Goal: Task Accomplishment & Management: Complete application form

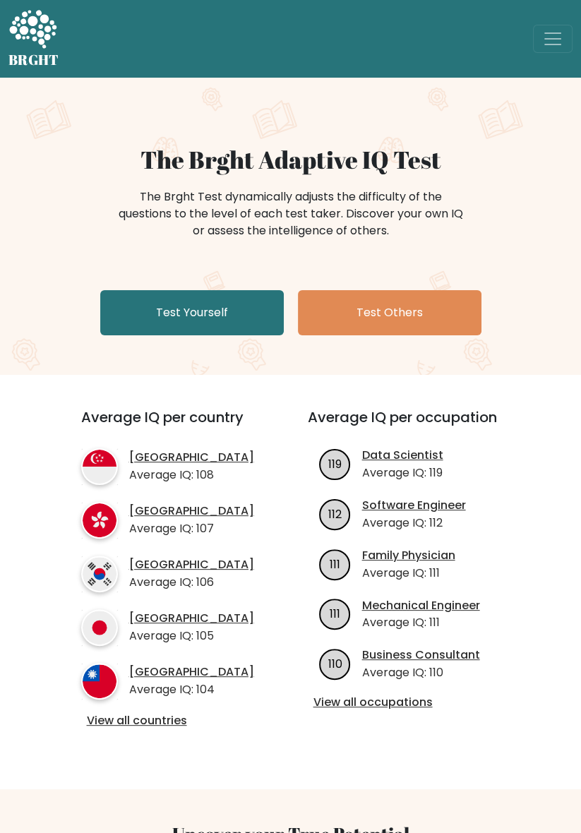
click at [171, 717] on link "View all countries" at bounding box center [169, 720] width 164 height 15
click at [178, 727] on link "View all countries" at bounding box center [169, 720] width 164 height 15
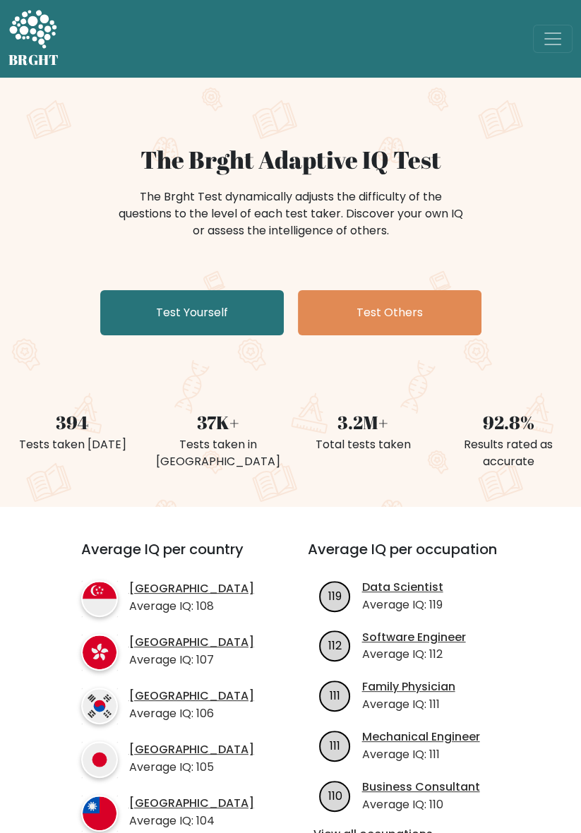
click at [4, 205] on div "The Brght Adaptive IQ Test The Brght Test dynamically adjusts the difficulty of…" at bounding box center [290, 242] width 581 height 195
click at [4, 193] on div "The Brght Adaptive IQ Test The Brght Test dynamically adjusts the difficulty of…" at bounding box center [290, 242] width 581 height 195
click at [191, 332] on link "Test Yourself" at bounding box center [191, 312] width 183 height 45
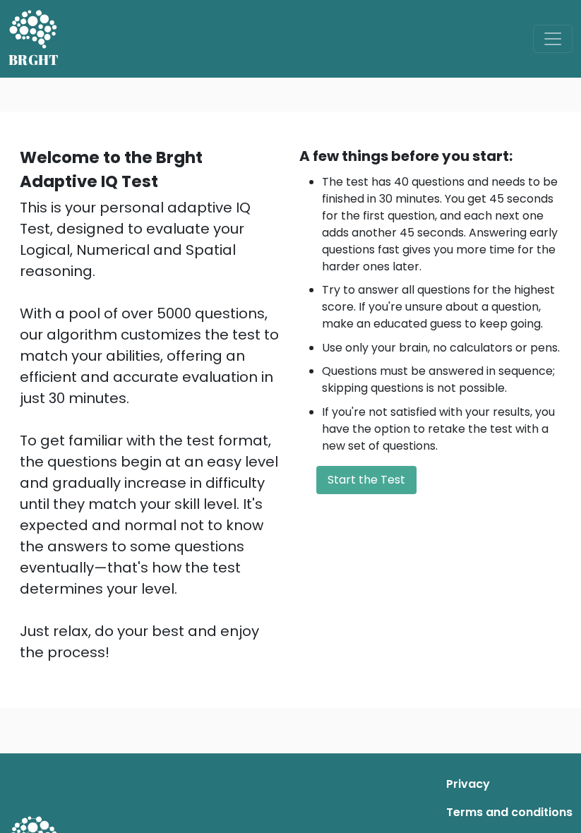
click at [363, 490] on button "Start the Test" at bounding box center [366, 480] width 100 height 28
click at [356, 494] on button "Start the Test" at bounding box center [366, 480] width 100 height 28
click at [558, 279] on ul "The test has 40 questions and needs to be finished in 30 minutes. You get 45 se…" at bounding box center [430, 314] width 263 height 281
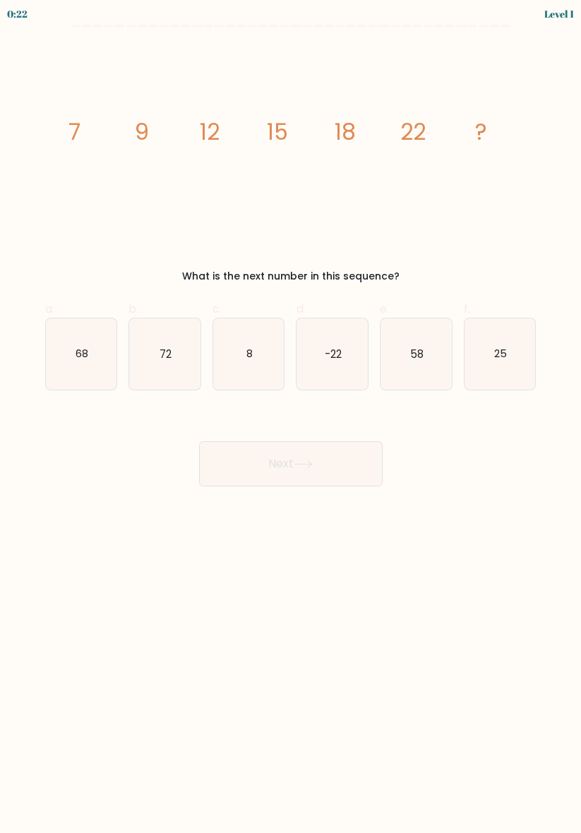
click at [501, 360] on text "25" at bounding box center [500, 353] width 13 height 15
click at [291, 416] on input "f. 25" at bounding box center [291, 420] width 1 height 9
radio input "true"
click at [231, 459] on button "Next" at bounding box center [290, 463] width 183 height 45
click at [303, 459] on button "Next" at bounding box center [290, 463] width 183 height 45
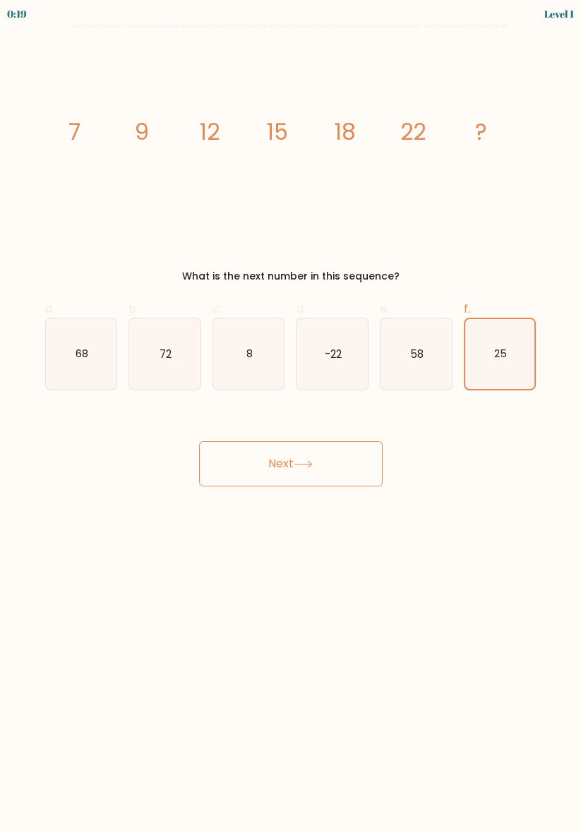
click at [295, 461] on button "Next" at bounding box center [290, 463] width 183 height 45
click at [295, 462] on button "Next" at bounding box center [290, 463] width 183 height 45
click at [283, 466] on button "Next" at bounding box center [290, 463] width 183 height 45
click at [286, 481] on button "Next" at bounding box center [290, 463] width 183 height 45
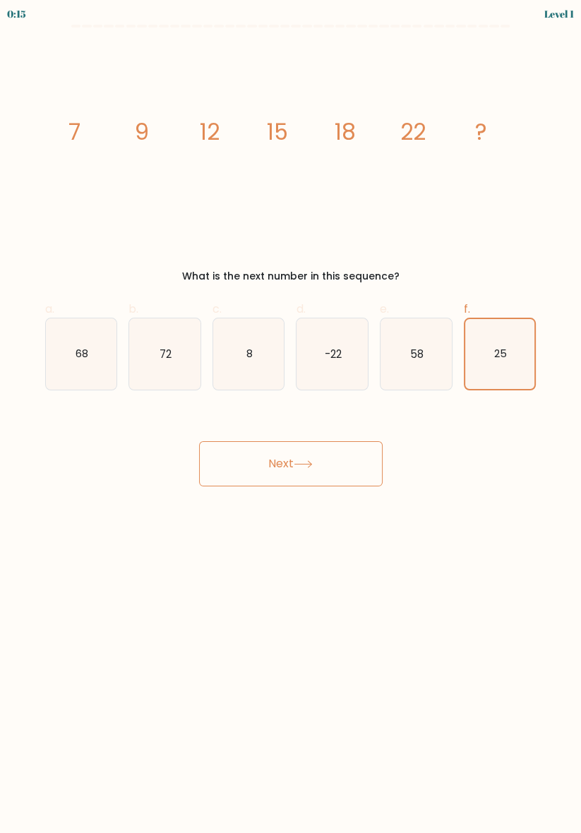
click at [312, 484] on button "Next" at bounding box center [290, 463] width 183 height 45
click at [326, 464] on button "Next" at bounding box center [290, 463] width 183 height 45
click at [330, 453] on button "Next" at bounding box center [290, 463] width 183 height 45
click at [346, 441] on button "Next" at bounding box center [290, 463] width 183 height 45
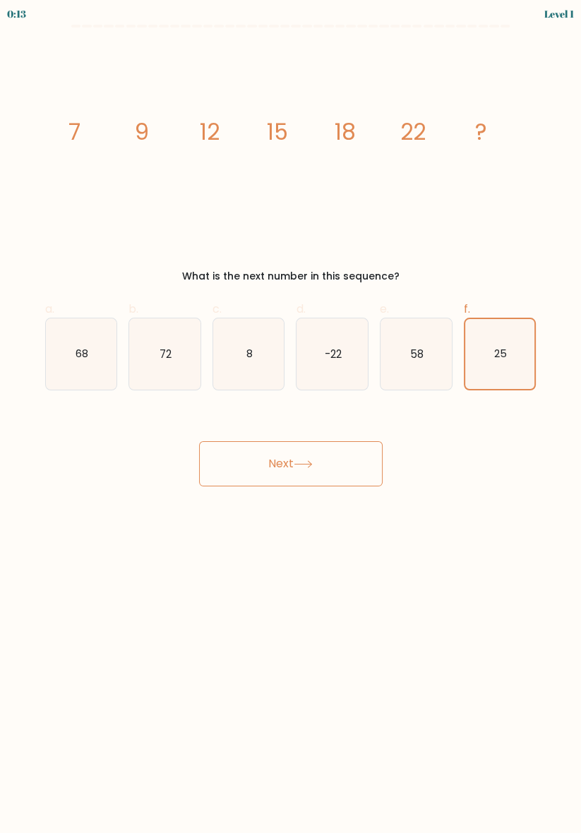
click at [333, 453] on button "Next" at bounding box center [290, 463] width 183 height 45
click at [320, 461] on button "Next" at bounding box center [290, 463] width 183 height 45
click at [309, 469] on button "Next" at bounding box center [290, 463] width 183 height 45
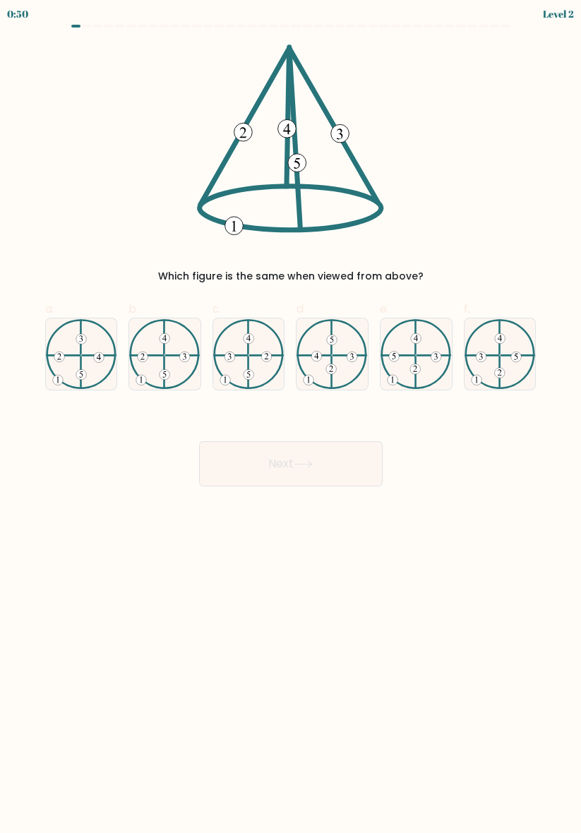
click at [162, 353] on icon at bounding box center [164, 354] width 71 height 71
click at [291, 416] on input "b." at bounding box center [291, 420] width 1 height 9
radio input "true"
click at [240, 474] on button "Next" at bounding box center [290, 463] width 183 height 45
click at [252, 461] on button "Next" at bounding box center [290, 463] width 183 height 45
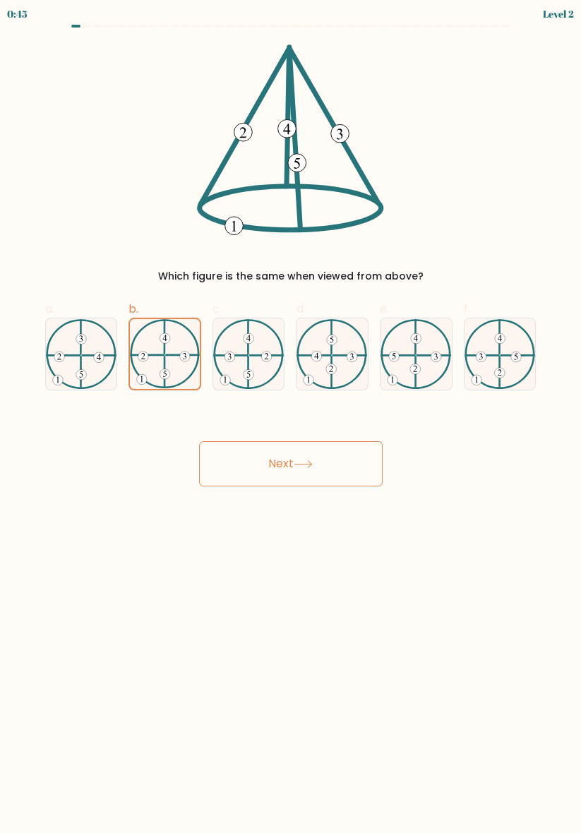
click at [323, 448] on button "Next" at bounding box center [290, 463] width 183 height 45
click at [291, 469] on button "Next" at bounding box center [290, 463] width 183 height 45
click at [289, 461] on button "Next" at bounding box center [290, 463] width 183 height 45
click at [283, 450] on button "Next" at bounding box center [290, 463] width 183 height 45
click at [289, 460] on button "Next" at bounding box center [290, 463] width 183 height 45
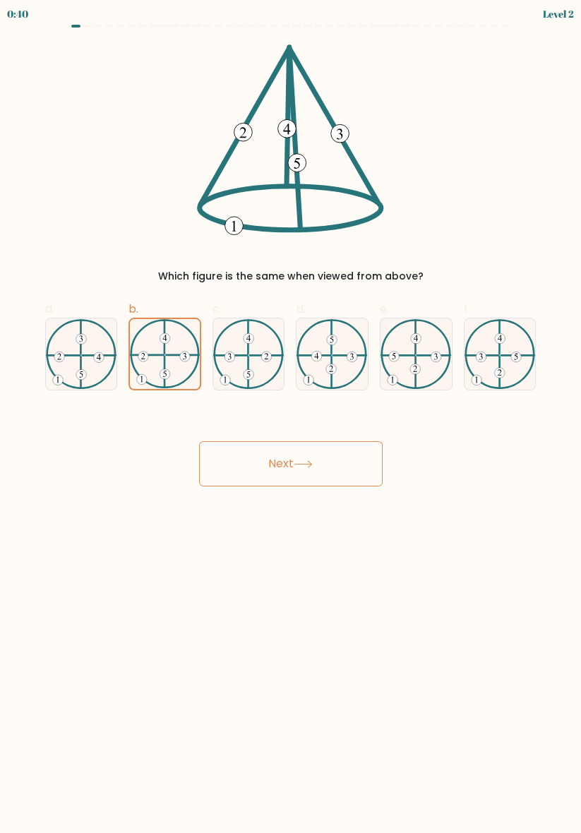
click at [292, 466] on button "Next" at bounding box center [290, 463] width 183 height 45
click at [296, 470] on button "Next" at bounding box center [290, 463] width 183 height 45
click at [302, 465] on icon at bounding box center [303, 464] width 19 height 8
click at [303, 465] on icon at bounding box center [303, 464] width 19 height 8
click at [303, 466] on icon at bounding box center [303, 464] width 19 height 8
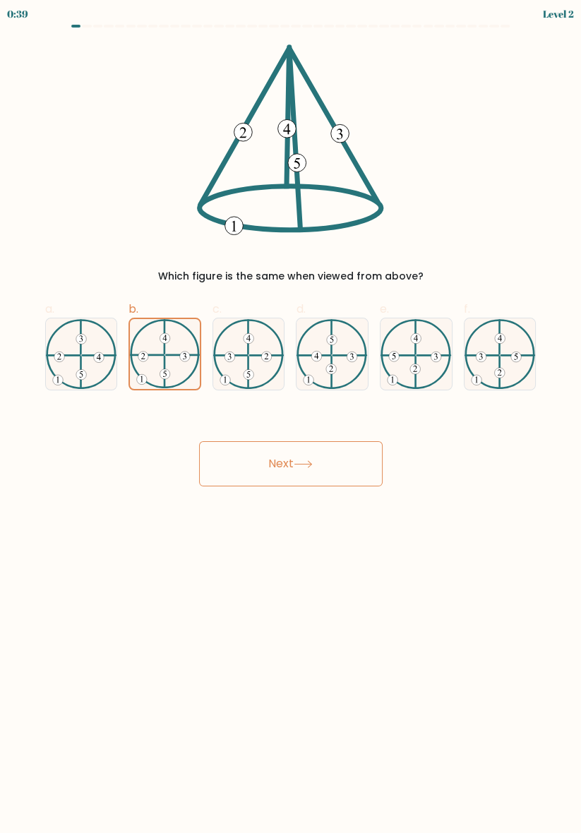
click at [307, 475] on button "Next" at bounding box center [290, 463] width 183 height 45
click at [302, 471] on button "Next" at bounding box center [290, 463] width 183 height 45
click at [302, 470] on button "Next" at bounding box center [290, 463] width 183 height 45
click at [301, 466] on icon at bounding box center [303, 464] width 19 height 8
click at [292, 481] on button "Next" at bounding box center [290, 463] width 183 height 45
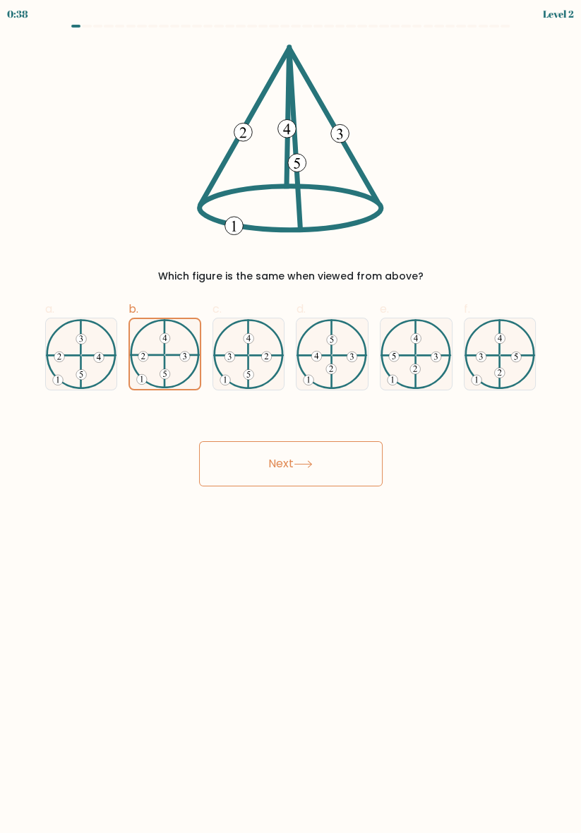
click at [295, 484] on button "Next" at bounding box center [290, 463] width 183 height 45
click at [304, 483] on button "Next" at bounding box center [290, 463] width 183 height 45
click at [313, 478] on button "Next" at bounding box center [290, 463] width 183 height 45
click at [318, 483] on button "Next" at bounding box center [290, 463] width 183 height 45
click at [317, 475] on button "Next" at bounding box center [290, 463] width 183 height 45
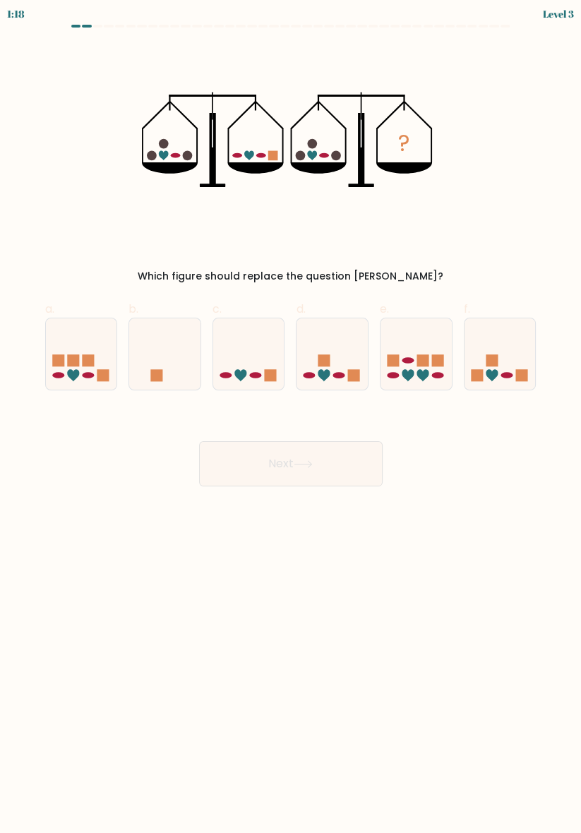
click at [577, 705] on body "1:18 Level 3" at bounding box center [290, 416] width 581 height 833
click at [249, 403] on form at bounding box center [290, 256] width 581 height 462
click at [237, 360] on icon at bounding box center [248, 354] width 71 height 59
click at [291, 416] on input "c." at bounding box center [291, 420] width 1 height 9
radio input "true"
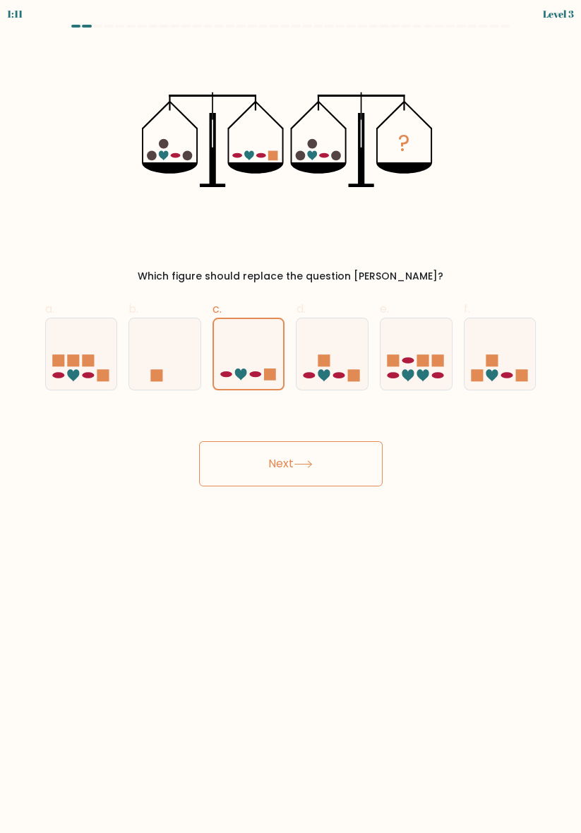
click at [361, 645] on body "1:11 Level 3" at bounding box center [290, 416] width 581 height 833
click at [274, 466] on button "Next" at bounding box center [290, 463] width 183 height 45
click at [297, 471] on button "Next" at bounding box center [290, 463] width 183 height 45
click at [305, 471] on button "Next" at bounding box center [290, 463] width 183 height 45
click at [296, 465] on button "Next" at bounding box center [290, 463] width 183 height 45
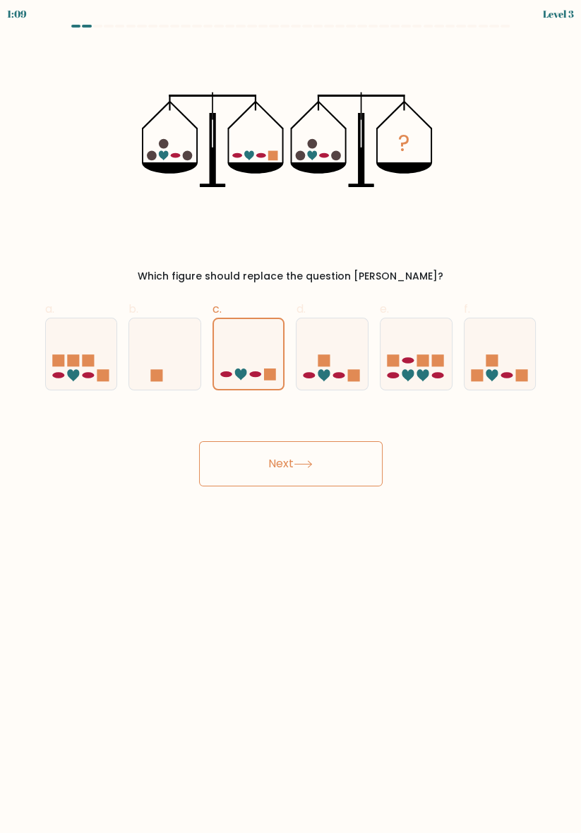
click at [289, 481] on button "Next" at bounding box center [290, 463] width 183 height 45
click at [291, 474] on button "Next" at bounding box center [290, 463] width 183 height 45
click at [284, 466] on button "Next" at bounding box center [290, 463] width 183 height 45
click at [278, 458] on button "Next" at bounding box center [290, 463] width 183 height 45
click at [289, 450] on button "Next" at bounding box center [290, 463] width 183 height 45
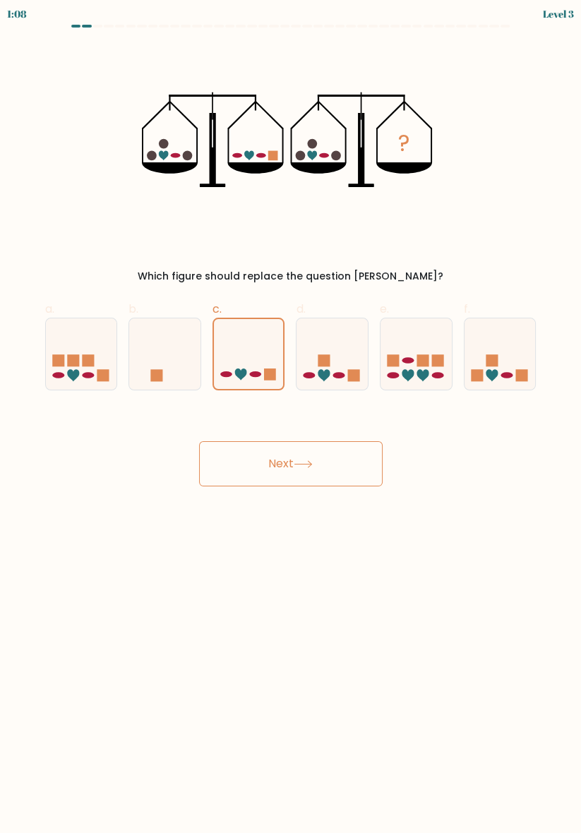
click at [301, 450] on button "Next" at bounding box center [290, 463] width 183 height 45
click at [312, 459] on button "Next" at bounding box center [290, 463] width 183 height 45
click at [307, 457] on button "Next" at bounding box center [290, 463] width 183 height 45
click at [311, 454] on button "Next" at bounding box center [290, 463] width 183 height 45
click at [315, 452] on button "Next" at bounding box center [290, 463] width 183 height 45
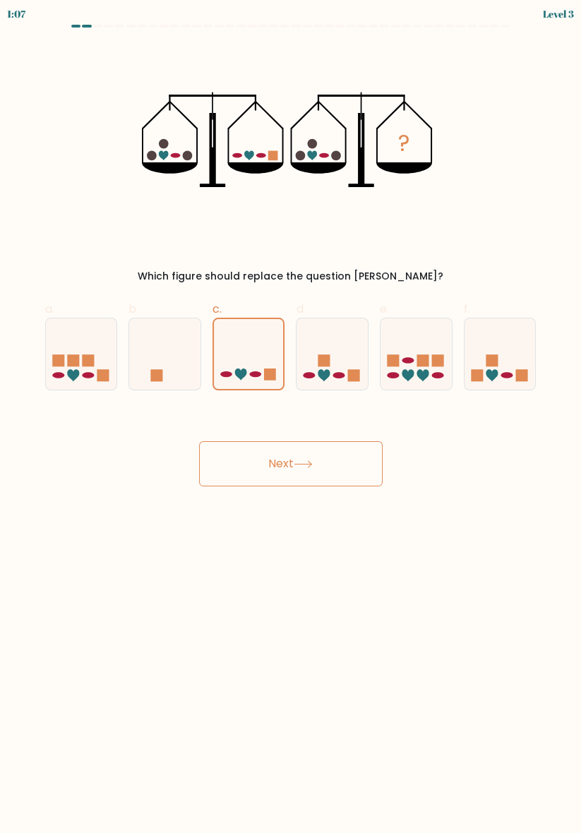
click at [318, 468] on button "Next" at bounding box center [290, 463] width 183 height 45
click at [315, 478] on button "Next" at bounding box center [290, 463] width 183 height 45
click at [321, 471] on button "Next" at bounding box center [290, 463] width 183 height 45
click at [323, 478] on button "Next" at bounding box center [290, 463] width 183 height 45
click at [313, 460] on icon at bounding box center [303, 464] width 19 height 8
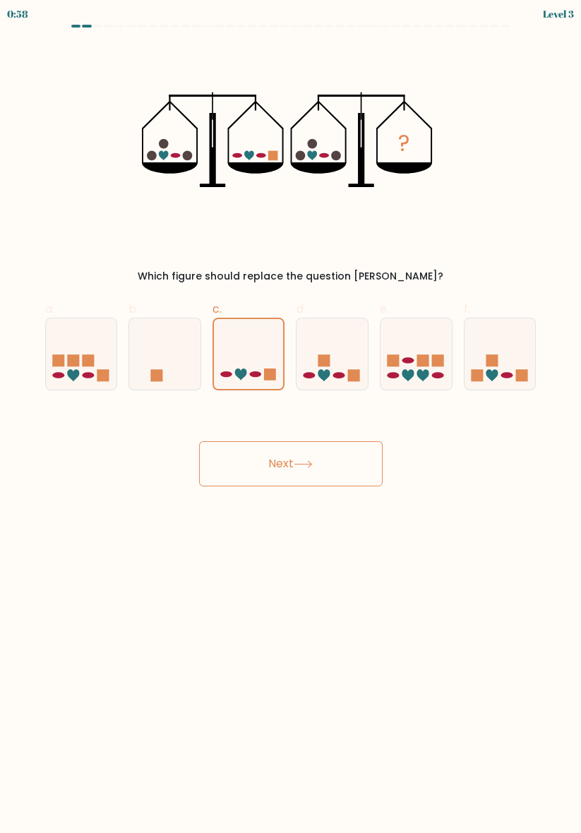
click at [313, 469] on button "Next" at bounding box center [290, 463] width 183 height 45
click at [308, 460] on icon at bounding box center [303, 464] width 19 height 8
click at [301, 460] on icon at bounding box center [303, 464] width 19 height 8
click at [290, 456] on button "Next" at bounding box center [290, 463] width 183 height 45
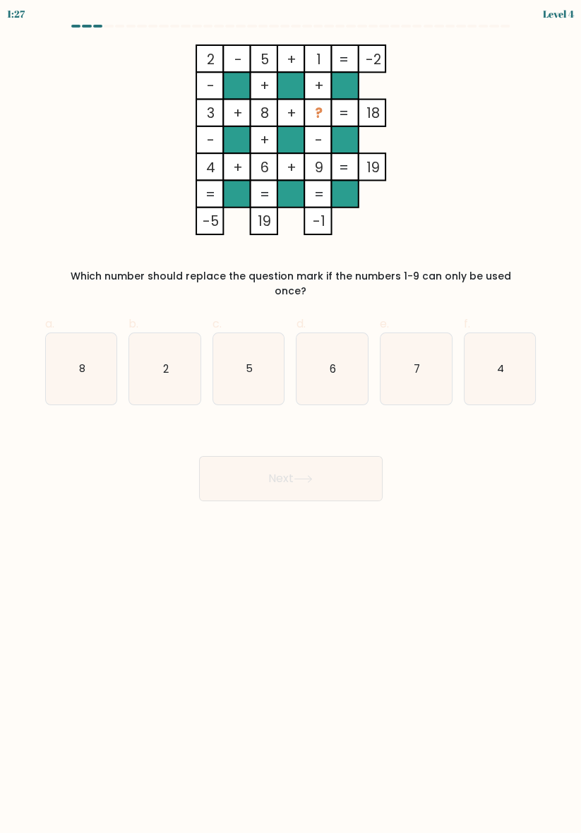
click at [75, 357] on icon "8" at bounding box center [81, 368] width 71 height 71
click at [291, 416] on input "a. 8" at bounding box center [291, 420] width 1 height 9
radio input "true"
click at [165, 361] on text "2" at bounding box center [165, 368] width 6 height 15
click at [291, 416] on input "b. 2" at bounding box center [291, 420] width 1 height 9
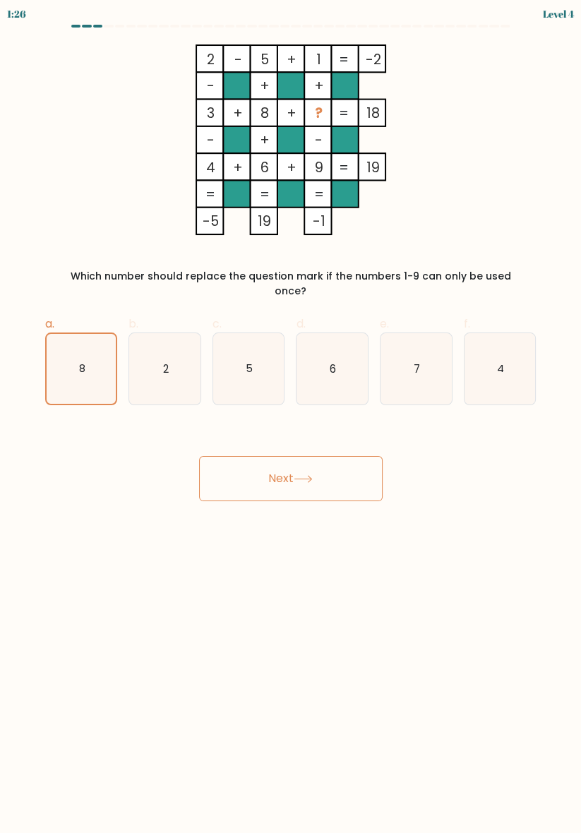
radio input "true"
click at [315, 470] on button "Next" at bounding box center [290, 478] width 183 height 45
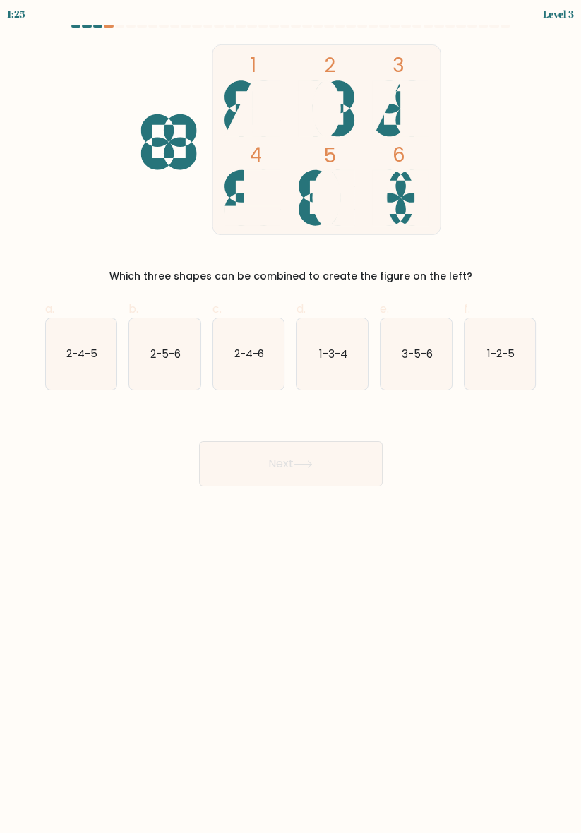
click at [64, 351] on icon "2-4-5" at bounding box center [81, 353] width 71 height 71
click at [291, 416] on input "a. 2-4-5" at bounding box center [291, 420] width 1 height 9
radio input "true"
click at [239, 80] on rect at bounding box center [326, 139] width 228 height 190
click at [179, 364] on icon "2-5-6" at bounding box center [164, 353] width 71 height 71
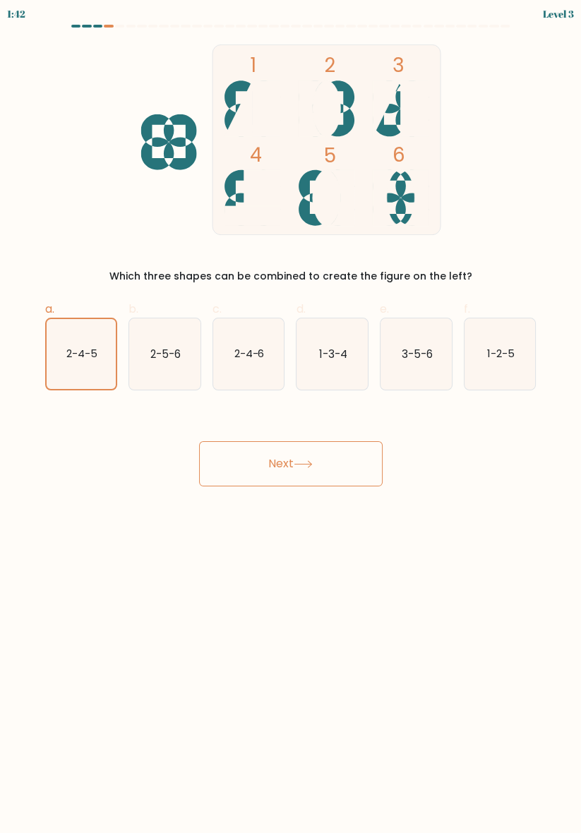
click at [291, 416] on input "b. 2-5-6" at bounding box center [291, 420] width 1 height 9
radio input "true"
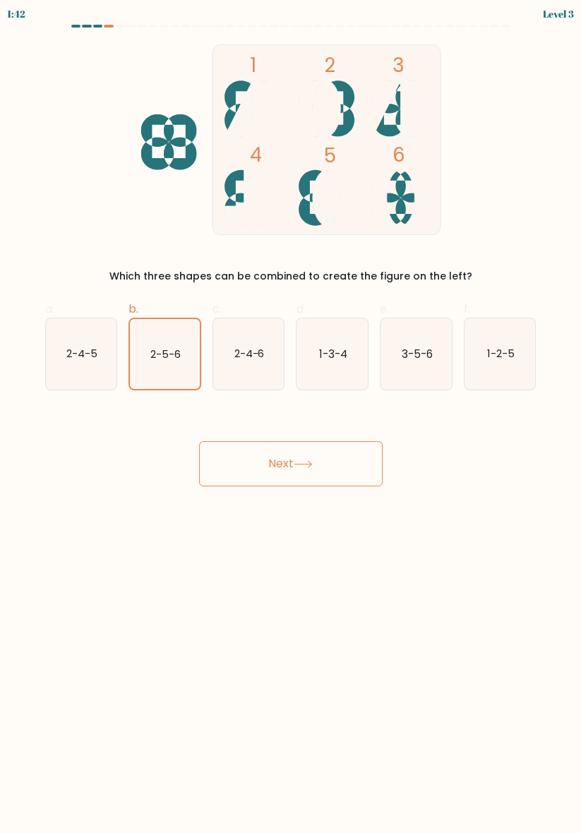
click at [252, 445] on button "Next" at bounding box center [290, 463] width 183 height 45
click at [287, 452] on button "Next" at bounding box center [290, 463] width 183 height 45
click at [285, 457] on button "Next" at bounding box center [290, 463] width 183 height 45
click at [284, 469] on button "Next" at bounding box center [290, 463] width 183 height 45
click at [337, 456] on button "Next" at bounding box center [290, 463] width 183 height 45
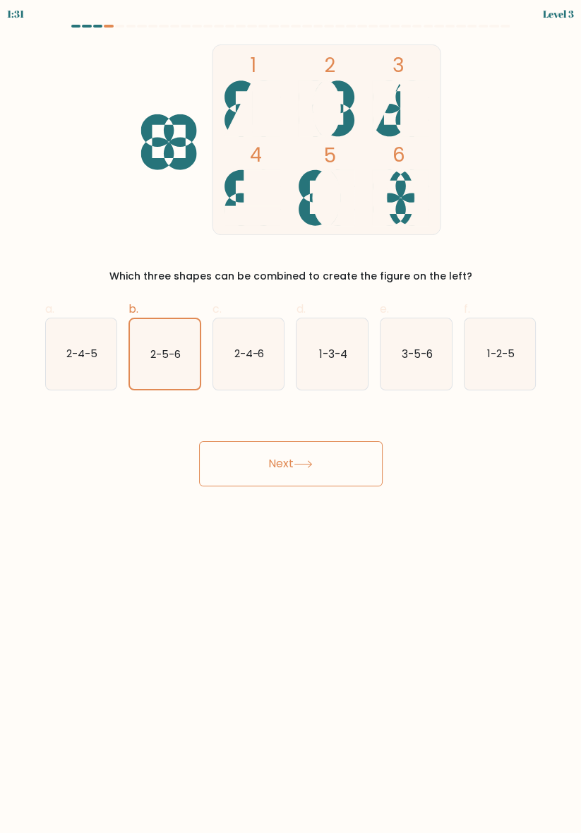
click at [324, 464] on button "Next" at bounding box center [290, 463] width 183 height 45
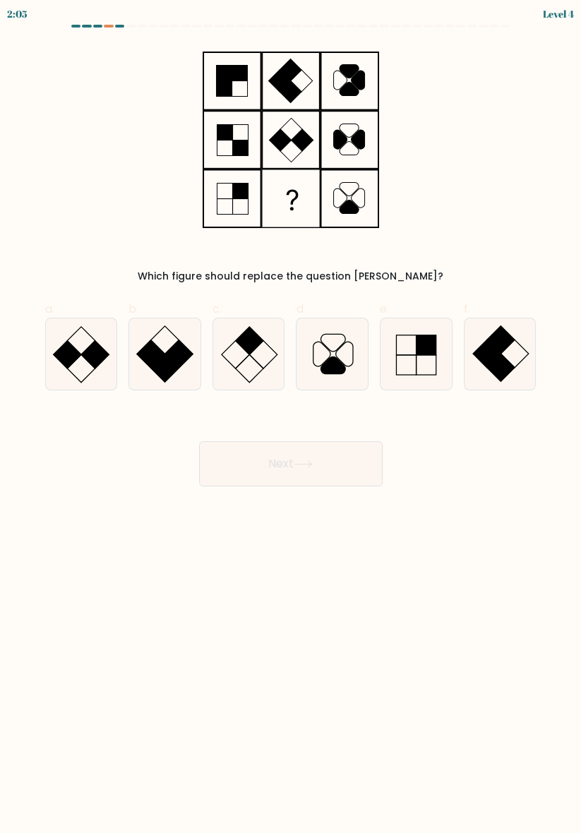
click at [241, 344] on rect at bounding box center [250, 341] width 28 height 28
click at [291, 416] on input "c." at bounding box center [291, 420] width 1 height 9
radio input "true"
click at [346, 473] on button "Next" at bounding box center [290, 463] width 183 height 45
click at [299, 459] on button "Next" at bounding box center [290, 463] width 183 height 45
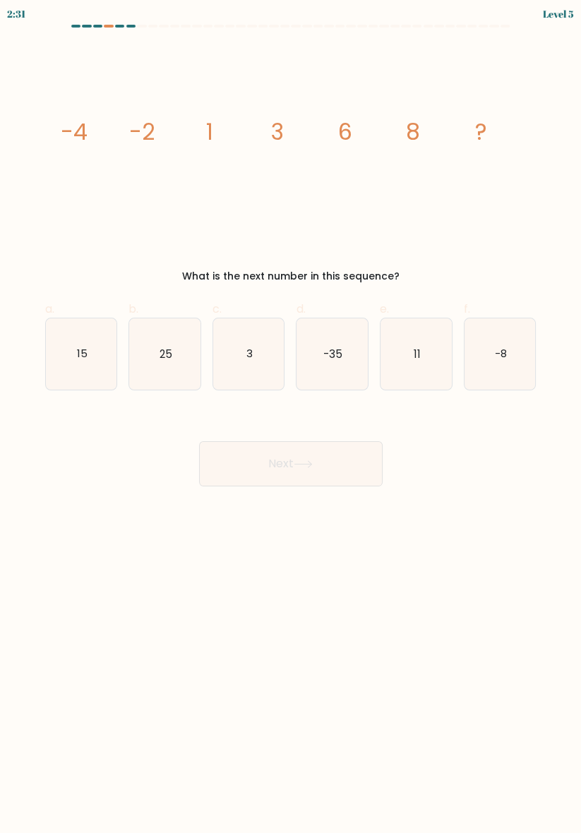
click at [404, 354] on icon "11" at bounding box center [415, 353] width 71 height 71
click at [291, 416] on input "e. 11" at bounding box center [291, 420] width 1 height 9
radio input "true"
click at [318, 466] on button "Next" at bounding box center [290, 463] width 183 height 45
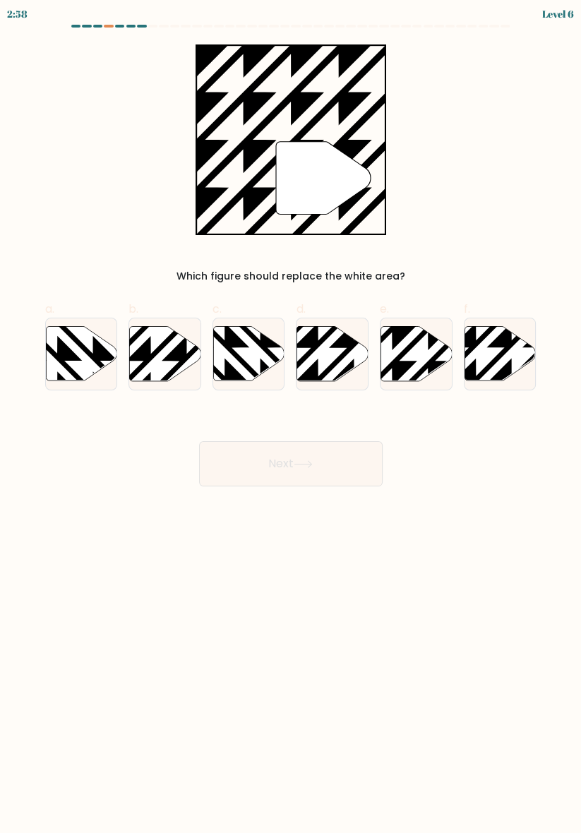
click at [431, 356] on icon at bounding box center [416, 353] width 71 height 54
click at [291, 416] on input "e." at bounding box center [291, 420] width 1 height 9
radio input "true"
click at [344, 467] on button "Next" at bounding box center [290, 463] width 183 height 45
click at [248, 447] on button "Next" at bounding box center [290, 463] width 183 height 45
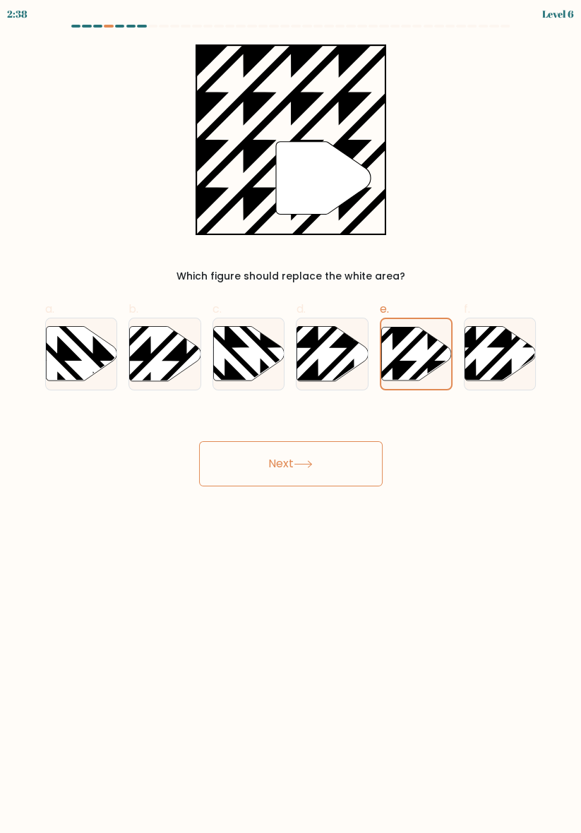
click at [255, 451] on button "Next" at bounding box center [290, 463] width 183 height 45
click at [329, 484] on button "Next" at bounding box center [290, 463] width 183 height 45
click at [323, 476] on button "Next" at bounding box center [290, 463] width 183 height 45
click at [311, 474] on button "Next" at bounding box center [290, 463] width 183 height 45
click at [299, 474] on button "Next" at bounding box center [290, 463] width 183 height 45
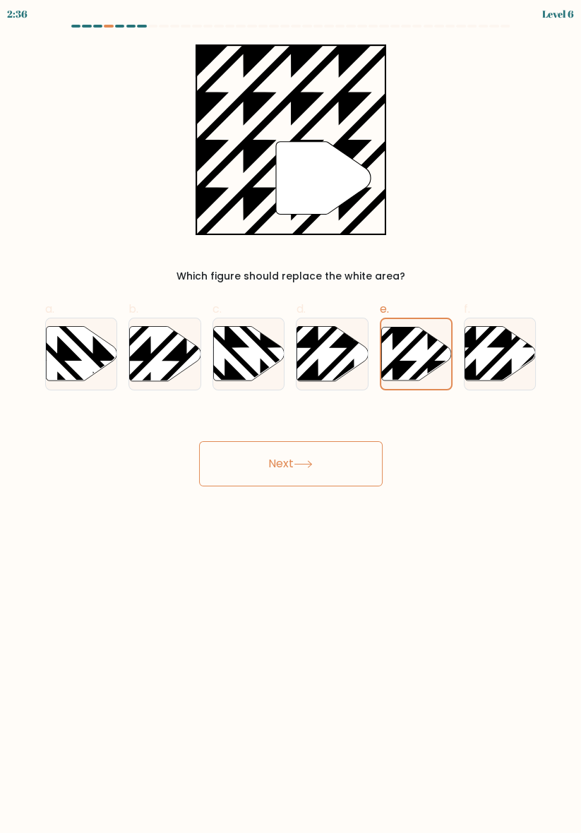
click at [292, 473] on button "Next" at bounding box center [290, 463] width 183 height 45
click at [293, 466] on button "Next" at bounding box center [290, 463] width 183 height 45
click at [292, 466] on button "Next" at bounding box center [290, 463] width 183 height 45
click at [292, 465] on button "Next" at bounding box center [290, 463] width 183 height 45
click at [296, 462] on button "Next" at bounding box center [290, 463] width 183 height 45
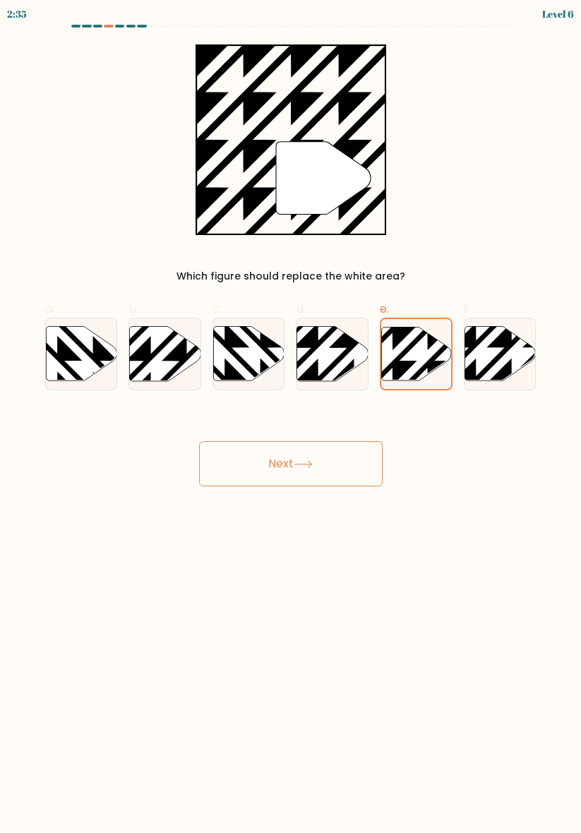
click at [303, 464] on icon at bounding box center [303, 464] width 19 height 8
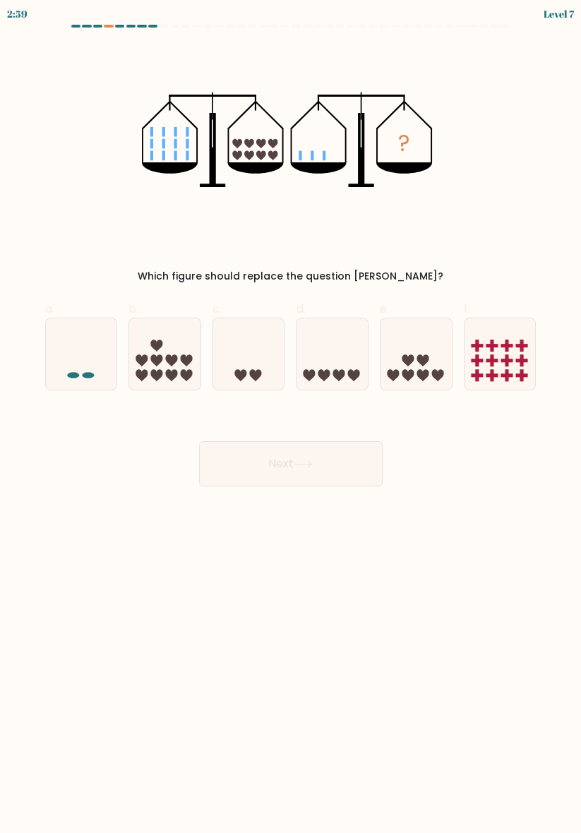
click at [258, 373] on icon at bounding box center [255, 375] width 12 height 12
click at [291, 416] on input "c." at bounding box center [291, 420] width 1 height 9
radio input "true"
click at [266, 453] on button "Next" at bounding box center [290, 463] width 183 height 45
click at [264, 476] on button "Next" at bounding box center [290, 463] width 183 height 45
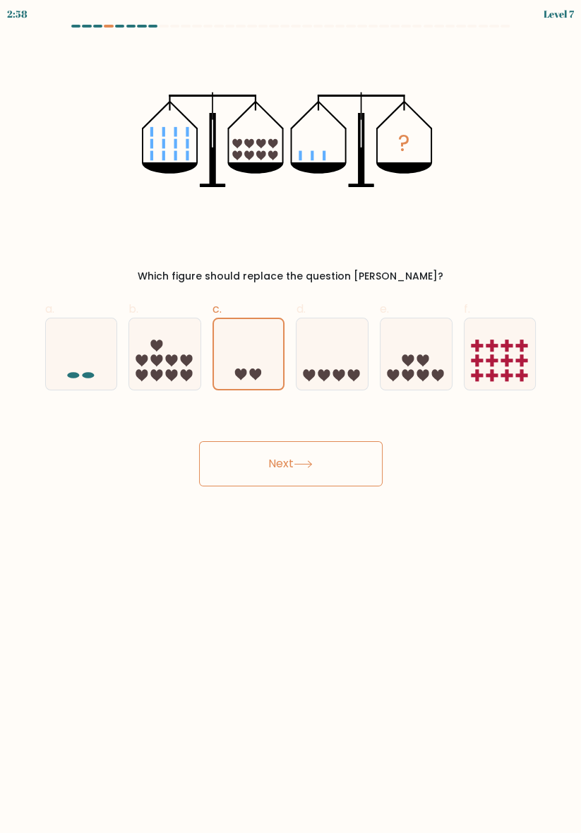
click at [264, 476] on button "Next" at bounding box center [290, 463] width 183 height 45
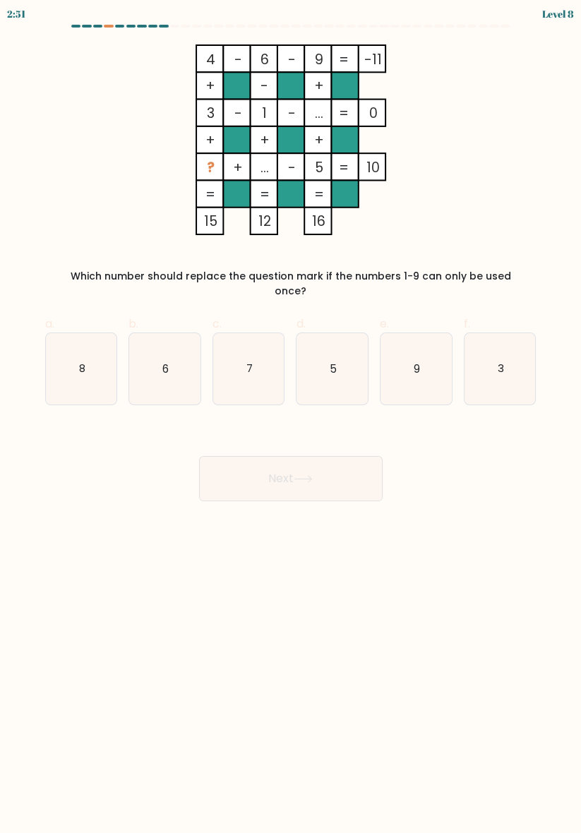
click at [426, 367] on icon "9" at bounding box center [415, 368] width 71 height 71
click at [291, 416] on input "e. 9" at bounding box center [291, 420] width 1 height 9
radio input "true"
click at [335, 457] on button "Next" at bounding box center [290, 478] width 183 height 45
click at [342, 456] on button "Next" at bounding box center [290, 478] width 183 height 45
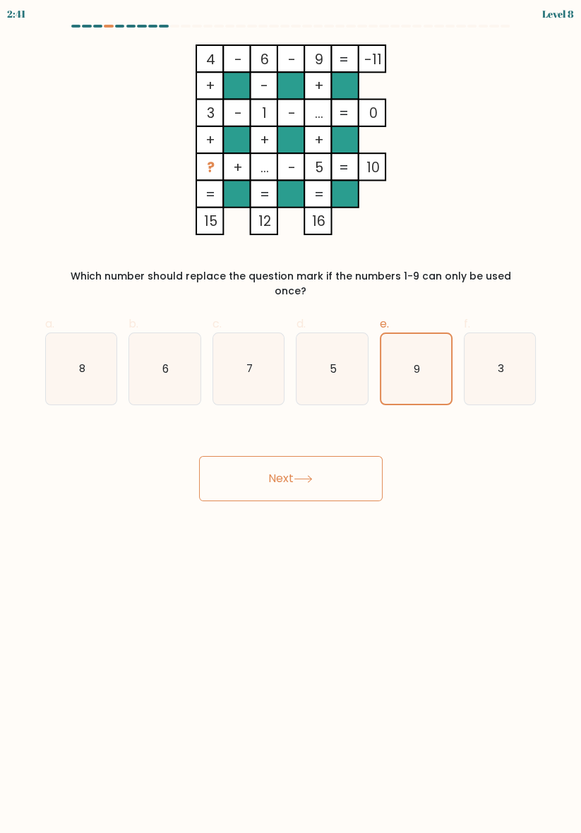
click at [331, 470] on button "Next" at bounding box center [290, 478] width 183 height 45
click at [320, 456] on button "Next" at bounding box center [290, 478] width 183 height 45
click at [313, 475] on icon at bounding box center [303, 479] width 19 height 8
click at [313, 459] on button "Next" at bounding box center [290, 478] width 183 height 45
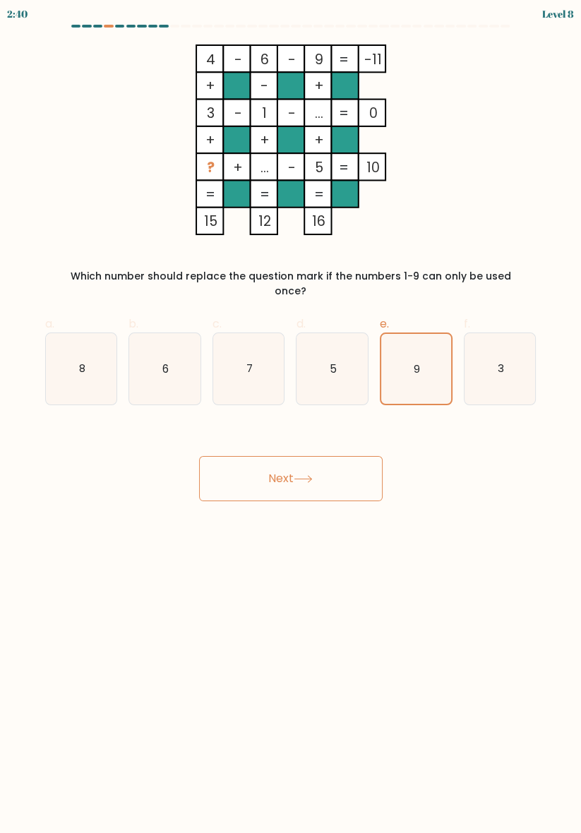
click at [317, 469] on button "Next" at bounding box center [290, 478] width 183 height 45
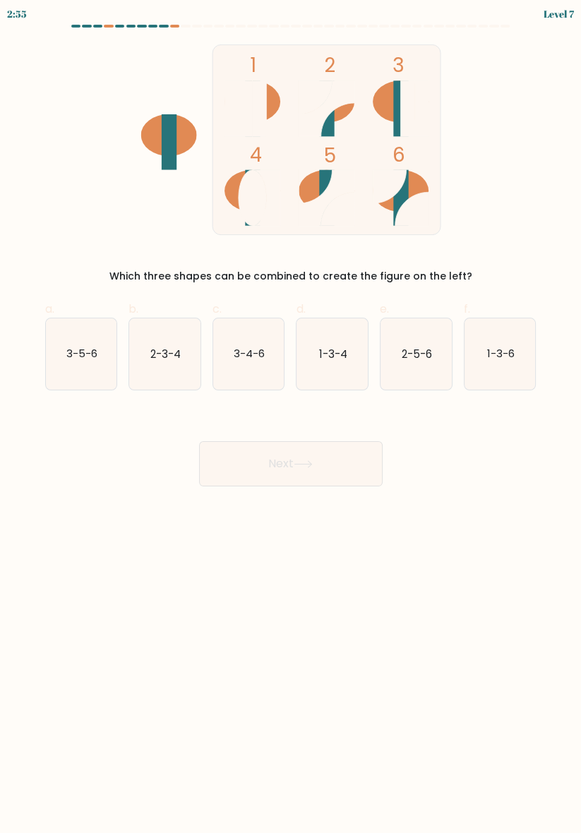
click at [397, 320] on icon "2-5-6" at bounding box center [415, 353] width 71 height 71
click at [291, 416] on input "e. 2-5-6" at bounding box center [291, 420] width 1 height 9
radio input "true"
click at [311, 479] on button "Next" at bounding box center [290, 463] width 183 height 45
click at [311, 454] on button "Next" at bounding box center [290, 463] width 183 height 45
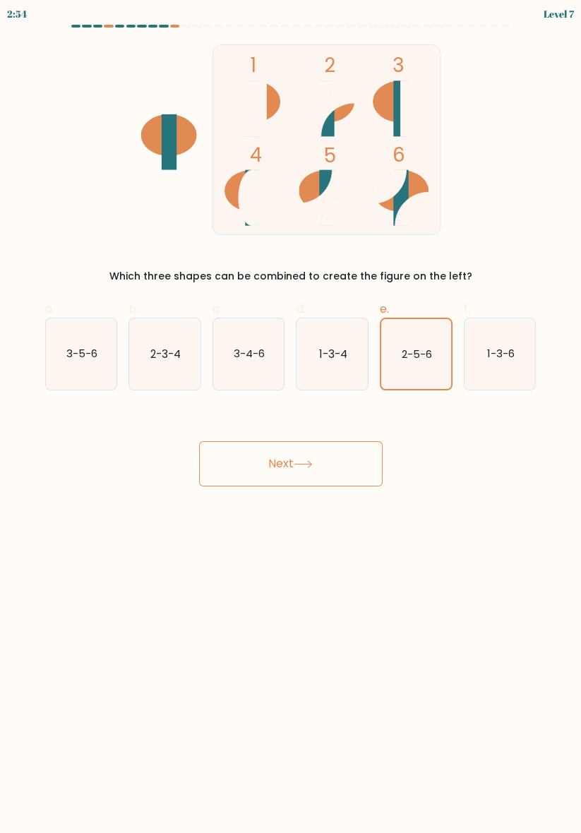
click at [323, 456] on button "Next" at bounding box center [290, 463] width 183 height 45
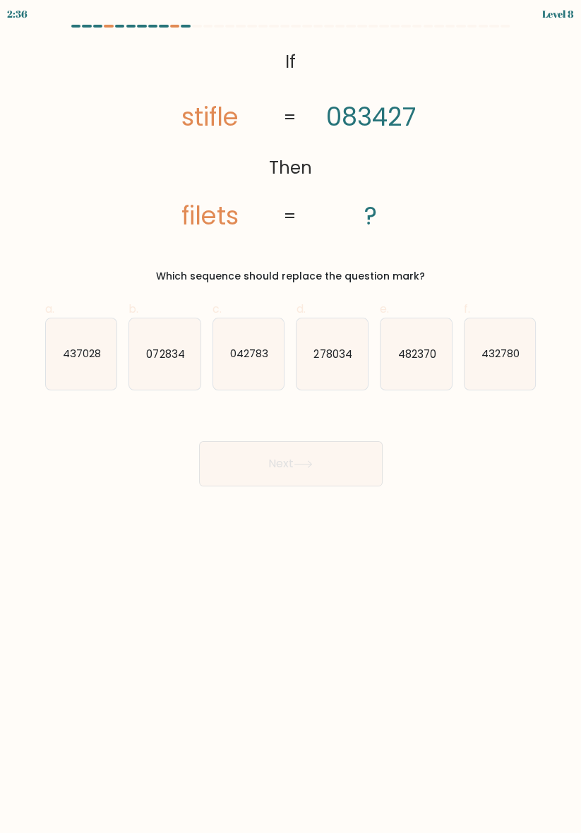
click at [492, 380] on icon "432780" at bounding box center [499, 353] width 71 height 71
click at [291, 416] on input "f. 432780" at bounding box center [291, 420] width 1 height 9
radio input "true"
click at [345, 471] on button "Next" at bounding box center [290, 463] width 183 height 45
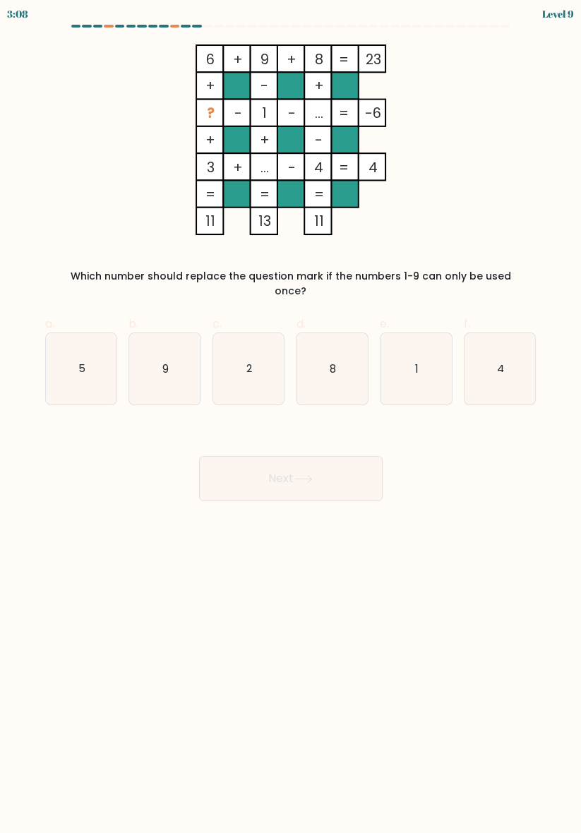
click at [253, 371] on icon "2" at bounding box center [248, 368] width 71 height 71
click at [291, 416] on input "c. 2" at bounding box center [291, 420] width 1 height 9
radio input "true"
click at [359, 469] on button "Next" at bounding box center [290, 478] width 183 height 45
click at [362, 459] on button "Next" at bounding box center [290, 478] width 183 height 45
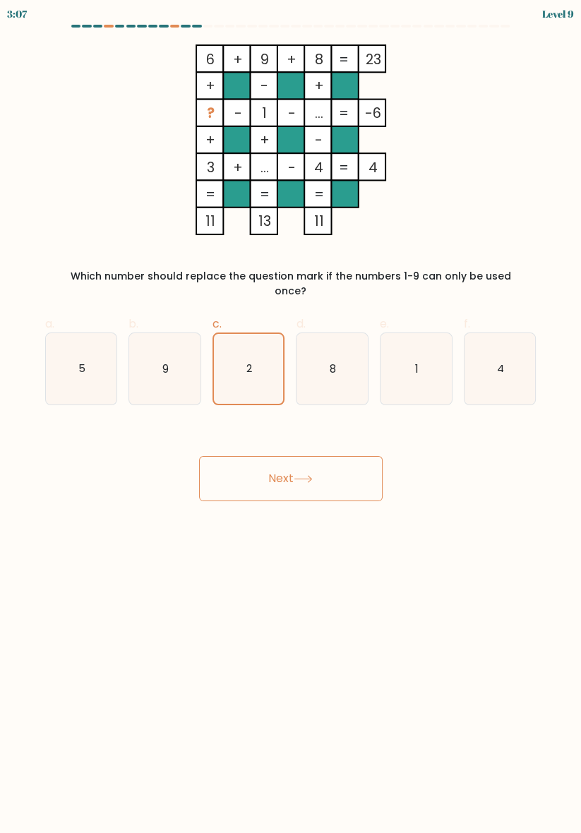
click at [362, 459] on button "Next" at bounding box center [290, 478] width 183 height 45
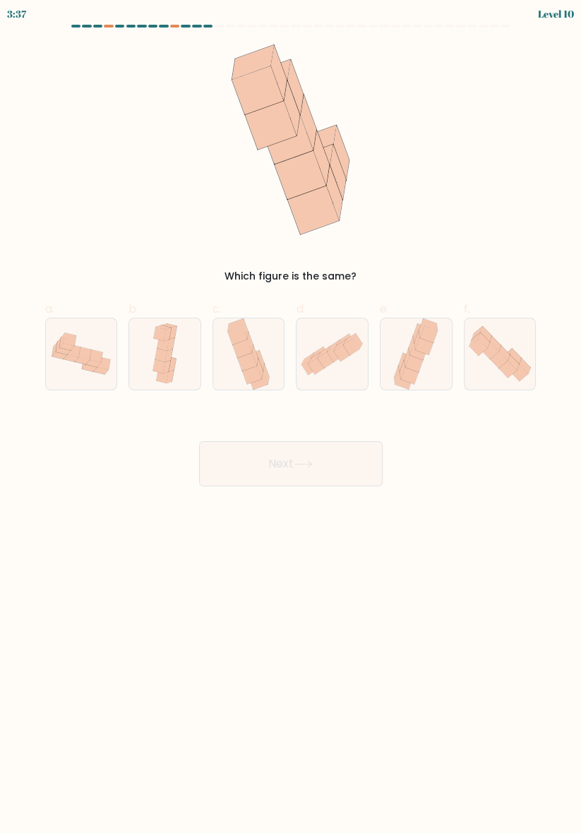
click at [97, 357] on icon at bounding box center [96, 356] width 13 height 13
click at [291, 416] on input "a." at bounding box center [291, 420] width 1 height 9
radio input "true"
click at [303, 482] on button "Next" at bounding box center [290, 463] width 183 height 45
click at [306, 471] on button "Next" at bounding box center [290, 463] width 183 height 45
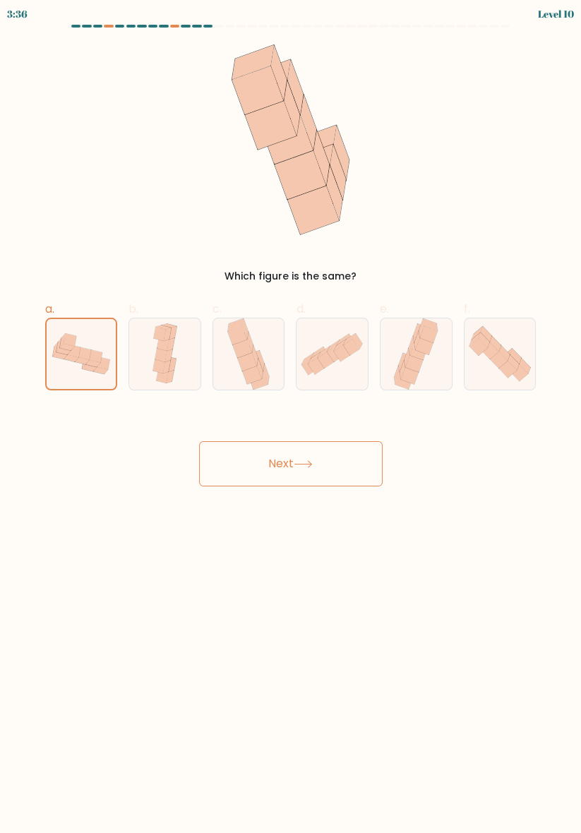
click at [312, 456] on button "Next" at bounding box center [290, 463] width 183 height 45
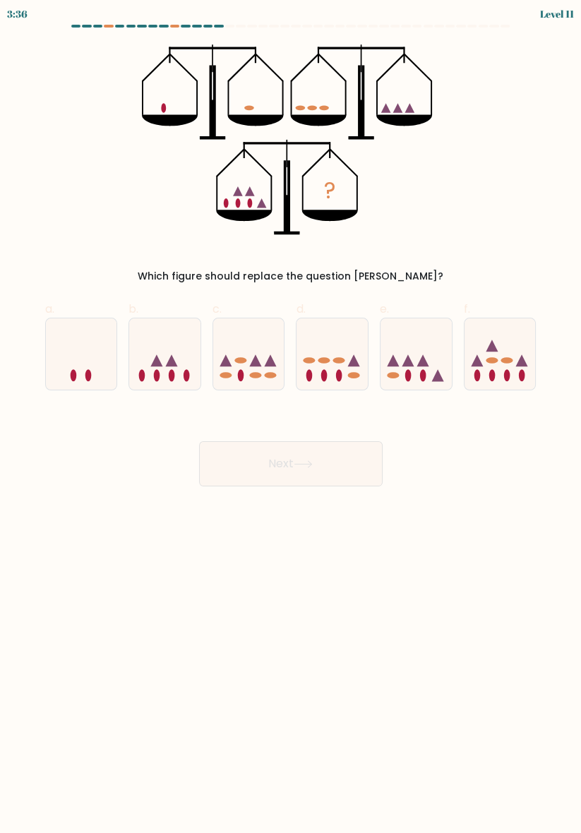
click at [309, 442] on button "Next" at bounding box center [290, 463] width 183 height 45
click at [258, 128] on icon "?" at bounding box center [291, 139] width 298 height 191
click at [337, 158] on icon "?" at bounding box center [291, 139] width 298 height 191
click at [168, 361] on icon at bounding box center [172, 360] width 12 height 12
click at [291, 416] on input "b." at bounding box center [291, 420] width 1 height 9
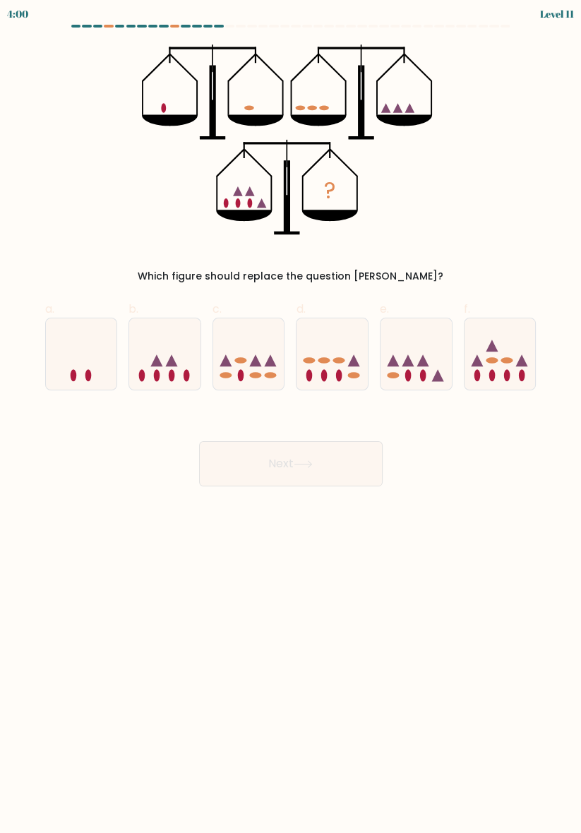
radio input "true"
click at [343, 464] on button "Next" at bounding box center [290, 463] width 183 height 45
click at [337, 480] on button "Next" at bounding box center [290, 463] width 183 height 45
click at [349, 455] on button "Next" at bounding box center [290, 463] width 183 height 45
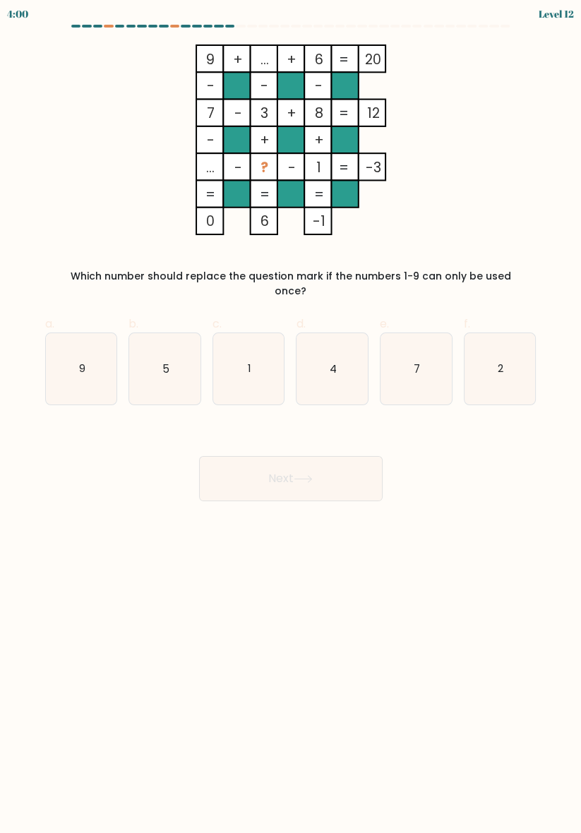
click at [363, 433] on div "Next" at bounding box center [291, 461] width 508 height 79
click at [222, 348] on icon "1" at bounding box center [248, 368] width 71 height 71
click at [291, 416] on input "c. 1" at bounding box center [291, 420] width 1 height 9
radio input "true"
click at [356, 464] on button "Next" at bounding box center [290, 478] width 183 height 45
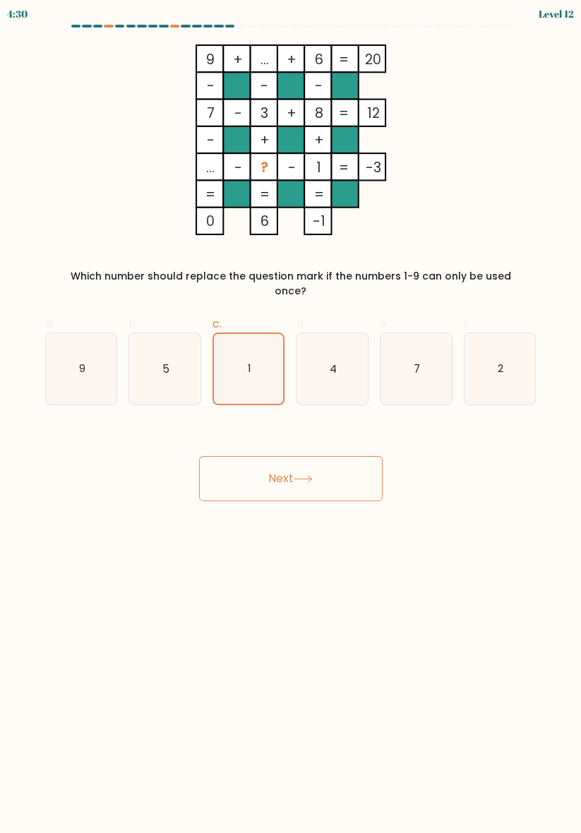
click at [360, 467] on button "Next" at bounding box center [290, 478] width 183 height 45
click at [292, 57] on tspan "+" at bounding box center [292, 59] width 10 height 19
click at [290, 100] on rect at bounding box center [290, 113] width 27 height 27
click at [280, 55] on rect at bounding box center [290, 58] width 27 height 27
click at [195, 109] on icon "9 + ... + 6 20 - - - 7 - 3 + 8 12 - + + ... - ? - 1 = -3 = = = = 0 6 -1 =" at bounding box center [290, 139] width 473 height 191
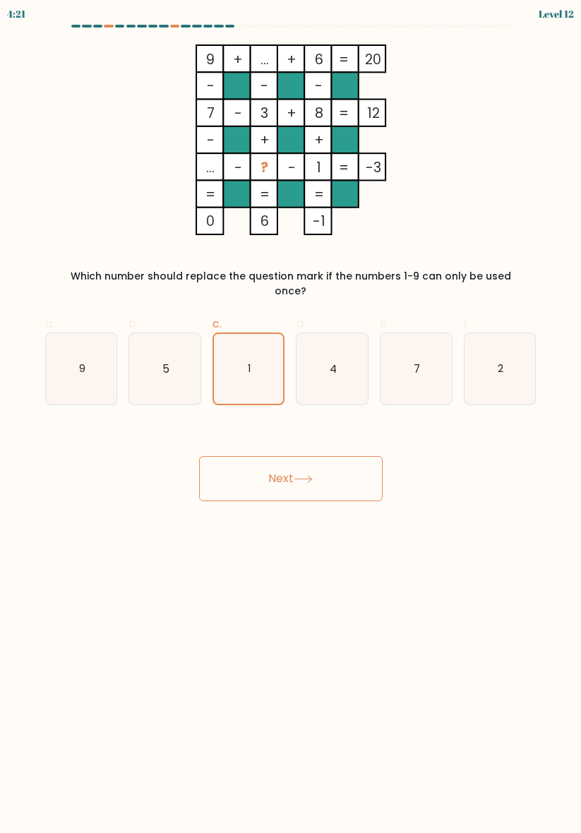
click at [260, 82] on tspan "-" at bounding box center [264, 85] width 8 height 19
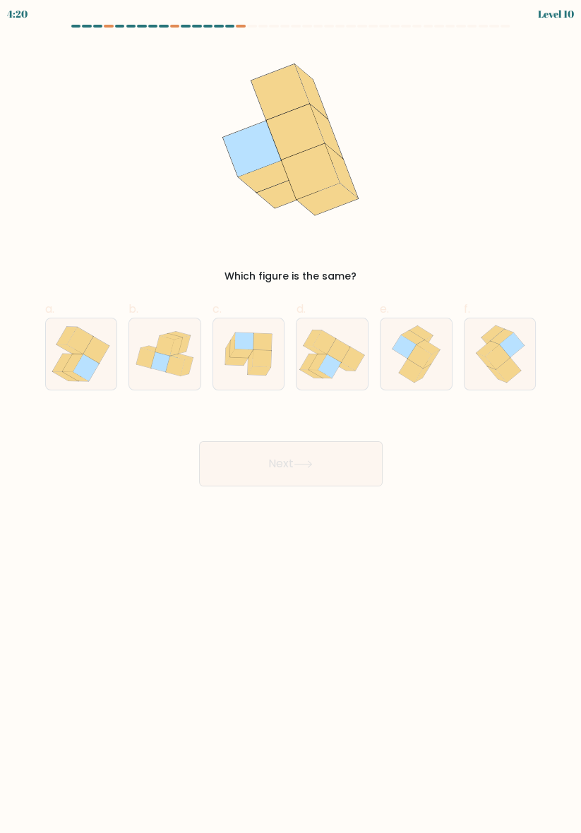
click at [196, 113] on div "Which figure is the same?" at bounding box center [291, 163] width 508 height 239
click at [345, 346] on icon at bounding box center [338, 351] width 23 height 24
click at [291, 416] on input "d." at bounding box center [291, 420] width 1 height 9
radio input "true"
click at [327, 476] on button "Next" at bounding box center [290, 463] width 183 height 45
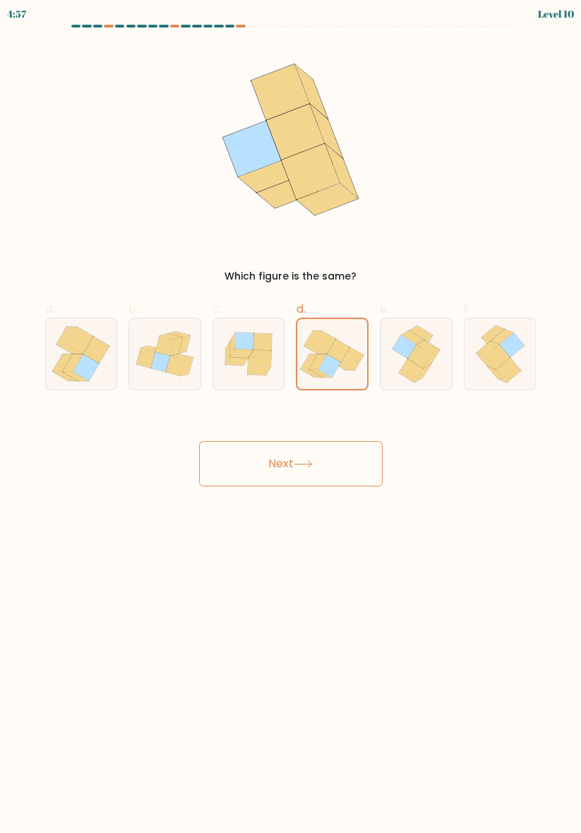
click at [342, 460] on button "Next" at bounding box center [290, 463] width 183 height 45
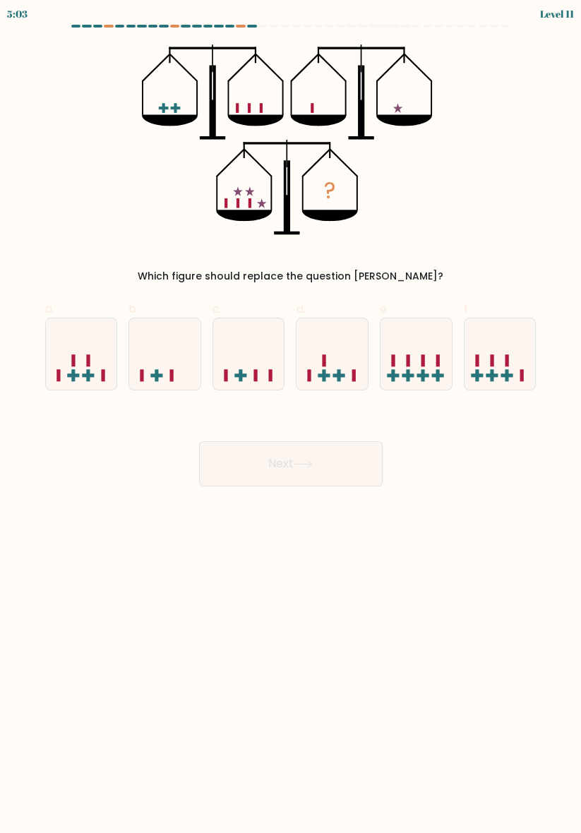
click at [325, 325] on icon at bounding box center [331, 354] width 71 height 59
click at [291, 416] on input "d." at bounding box center [291, 420] width 1 height 9
radio input "true"
click at [369, 471] on button "Next" at bounding box center [290, 463] width 183 height 45
click at [360, 470] on button "Next" at bounding box center [290, 463] width 183 height 45
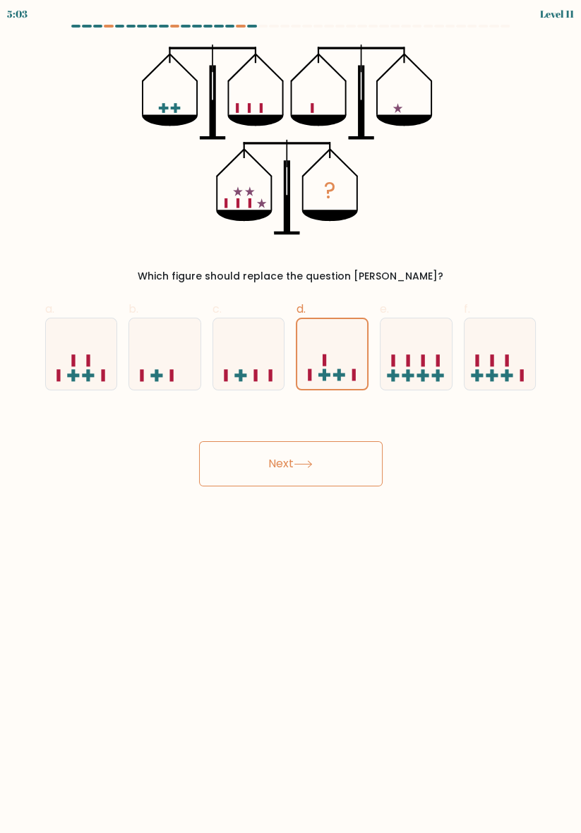
click at [357, 483] on button "Next" at bounding box center [290, 463] width 183 height 45
click at [348, 484] on button "Next" at bounding box center [290, 463] width 183 height 45
click at [331, 495] on body "5:02 Level 11" at bounding box center [290, 416] width 581 height 833
click at [325, 483] on button "Next" at bounding box center [290, 463] width 183 height 45
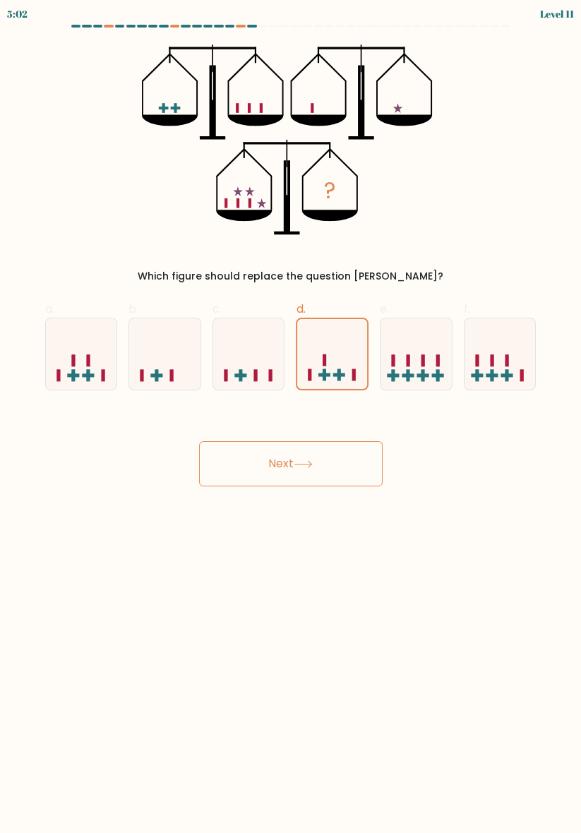
click at [353, 466] on button "Next" at bounding box center [290, 463] width 183 height 45
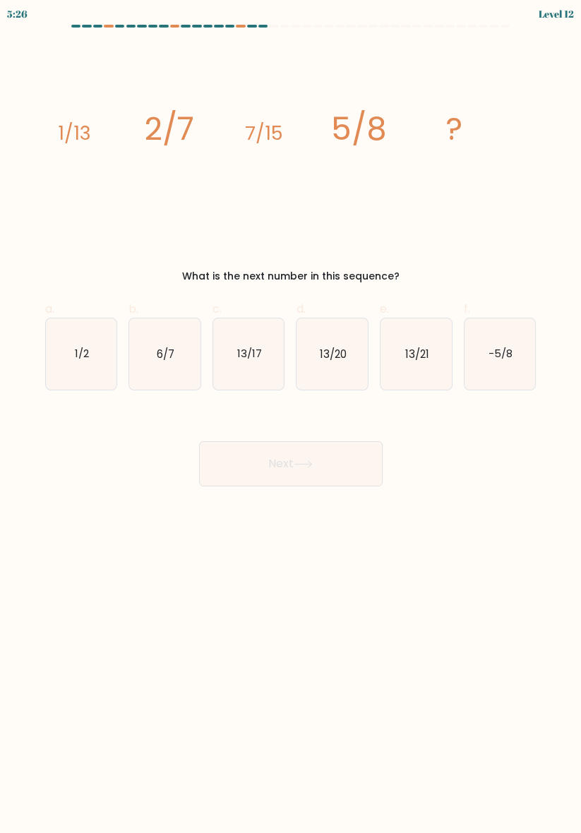
click at [61, 181] on icon "image/svg+xml 1/13 2/7 7/15 5/8 ?" at bounding box center [291, 139] width 474 height 191
click at [423, 336] on icon "13/21" at bounding box center [415, 353] width 71 height 71
click at [291, 416] on input "e. 13/21" at bounding box center [291, 420] width 1 height 9
radio input "true"
click at [333, 469] on button "Next" at bounding box center [290, 463] width 183 height 45
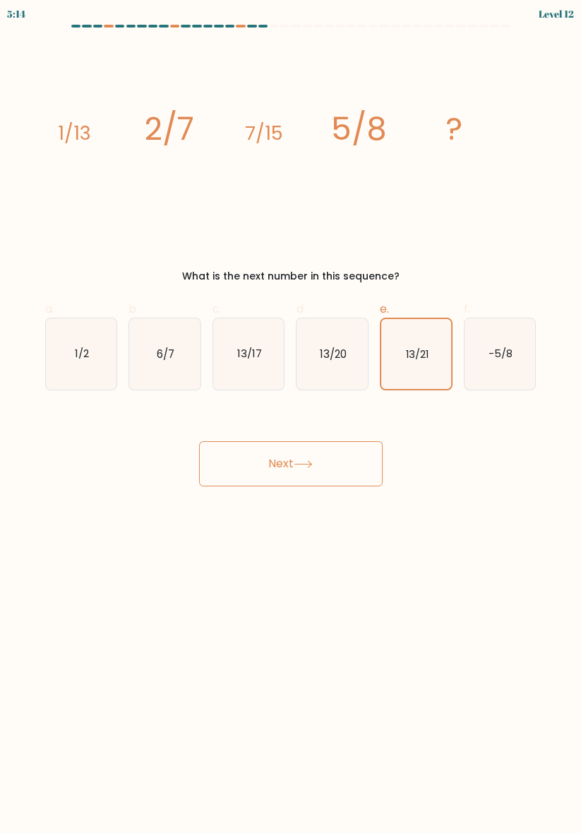
click at [350, 453] on button "Next" at bounding box center [290, 463] width 183 height 45
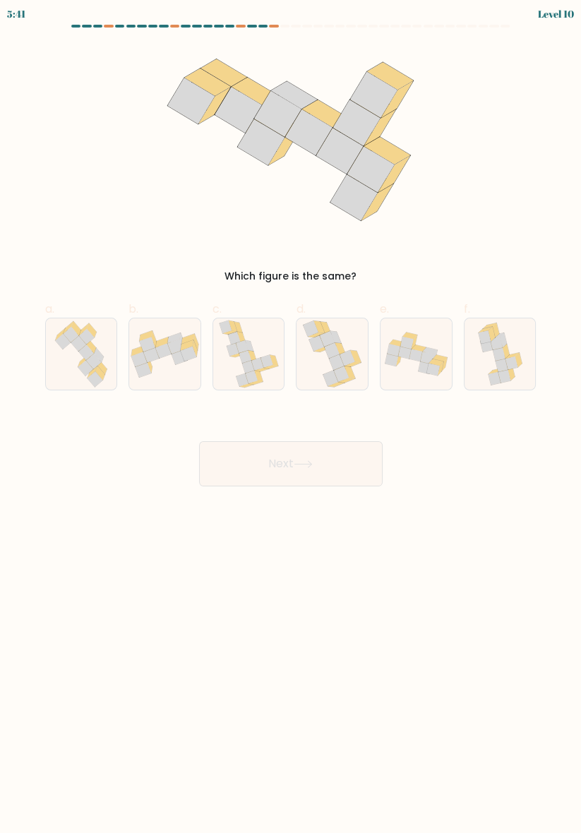
click at [267, 351] on icon at bounding box center [249, 353] width 60 height 71
click at [291, 416] on input "c." at bounding box center [291, 420] width 1 height 9
radio input "true"
click at [337, 462] on button "Next" at bounding box center [290, 463] width 183 height 45
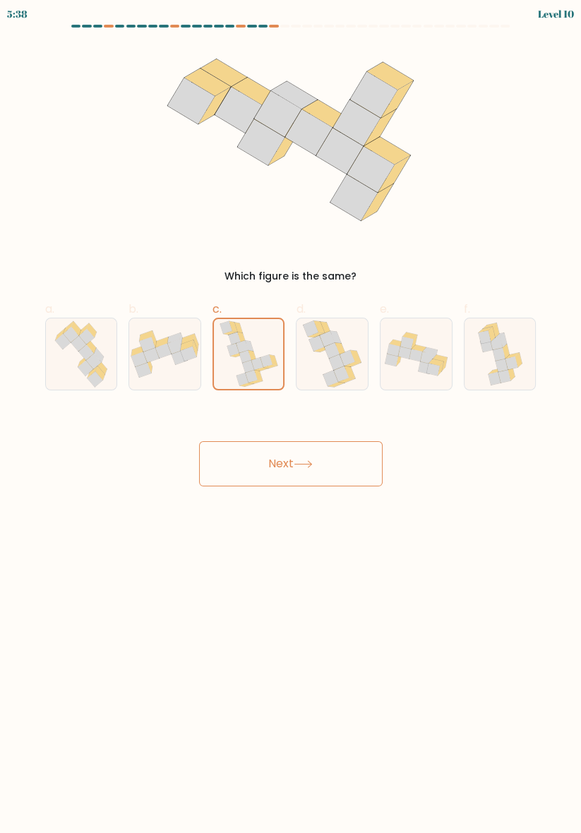
click at [329, 458] on button "Next" at bounding box center [290, 463] width 183 height 45
click at [346, 457] on button "Next" at bounding box center [290, 463] width 183 height 45
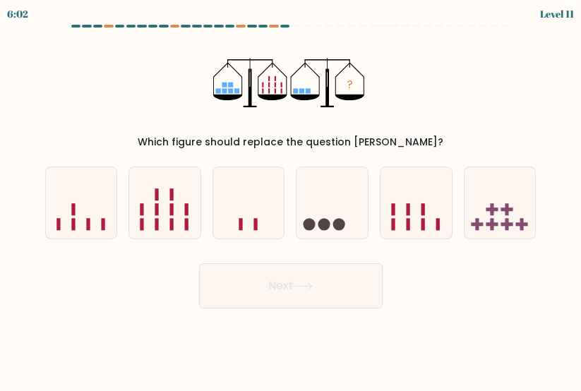
click at [73, 215] on rect at bounding box center [73, 209] width 4 height 12
click at [291, 199] on input "a." at bounding box center [291, 197] width 1 height 4
radio input "true"
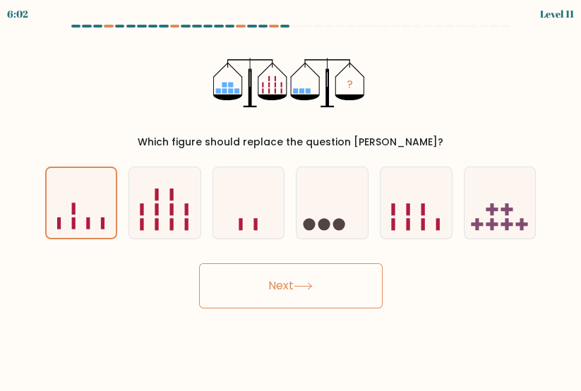
click at [336, 291] on button "Next" at bounding box center [290, 285] width 183 height 45
click at [351, 292] on button "Next" at bounding box center [290, 285] width 183 height 45
click at [339, 294] on button "Next" at bounding box center [290, 285] width 183 height 45
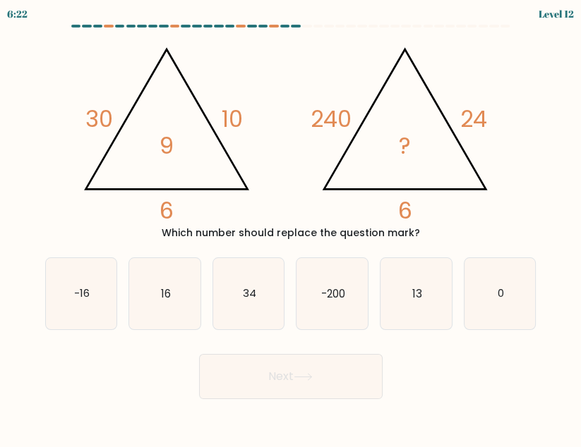
click at [505, 286] on icon "0" at bounding box center [499, 293] width 71 height 71
click at [291, 227] on input "f. 0" at bounding box center [291, 226] width 1 height 4
radio input "true"
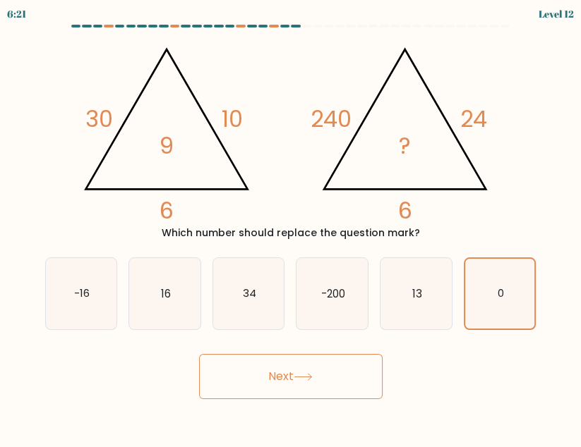
click at [329, 398] on button "Next" at bounding box center [290, 376] width 183 height 45
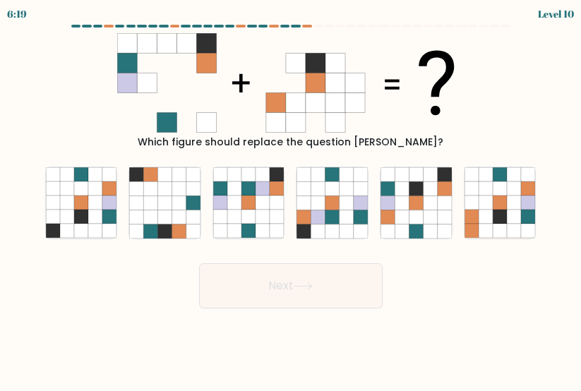
click at [434, 195] on icon at bounding box center [430, 188] width 14 height 14
click at [291, 199] on input "e." at bounding box center [291, 197] width 1 height 4
radio input "true"
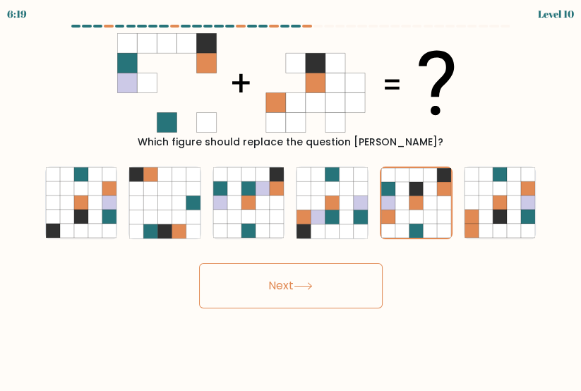
click at [332, 308] on button "Next" at bounding box center [290, 285] width 183 height 45
click at [341, 277] on button "Next" at bounding box center [290, 285] width 183 height 45
click at [257, 291] on button "Next" at bounding box center [290, 285] width 183 height 45
click at [270, 277] on button "Next" at bounding box center [290, 285] width 183 height 45
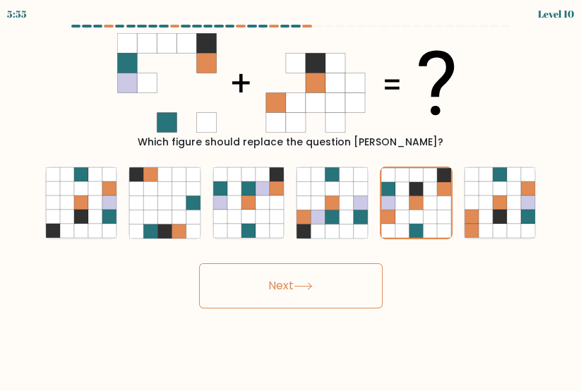
click at [279, 300] on button "Next" at bounding box center [290, 285] width 183 height 45
click at [272, 299] on button "Next" at bounding box center [290, 285] width 183 height 45
click at [261, 308] on button "Next" at bounding box center [290, 285] width 183 height 45
click at [258, 298] on button "Next" at bounding box center [290, 285] width 183 height 45
click at [250, 297] on button "Next" at bounding box center [290, 285] width 183 height 45
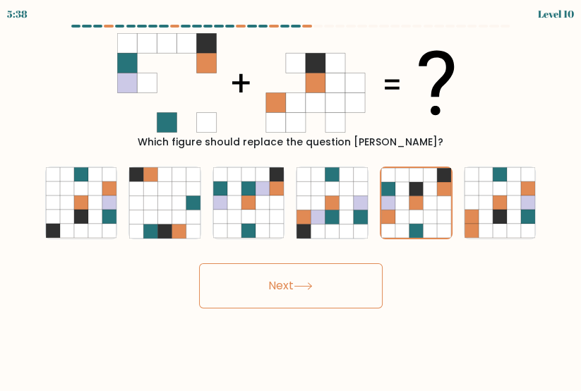
click at [260, 294] on button "Next" at bounding box center [290, 285] width 183 height 45
click at [258, 306] on button "Next" at bounding box center [290, 285] width 183 height 45
click at [265, 299] on button "Next" at bounding box center [290, 285] width 183 height 45
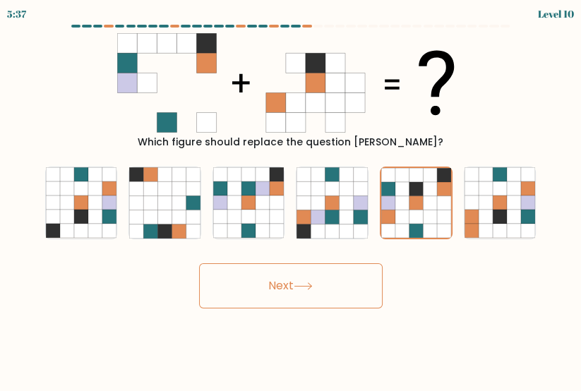
click at [264, 294] on button "Next" at bounding box center [290, 285] width 183 height 45
click at [264, 293] on button "Next" at bounding box center [290, 285] width 183 height 45
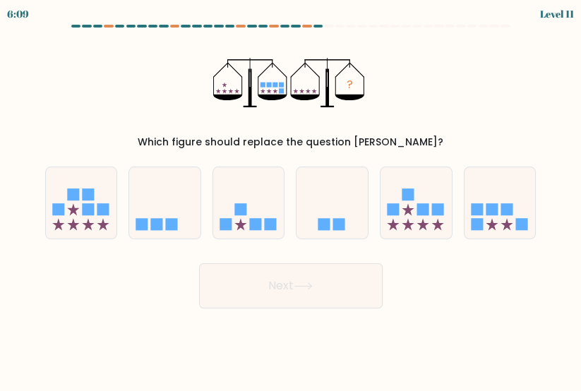
click at [490, 199] on icon at bounding box center [499, 203] width 71 height 59
click at [291, 199] on input "f." at bounding box center [291, 197] width 1 height 4
radio input "true"
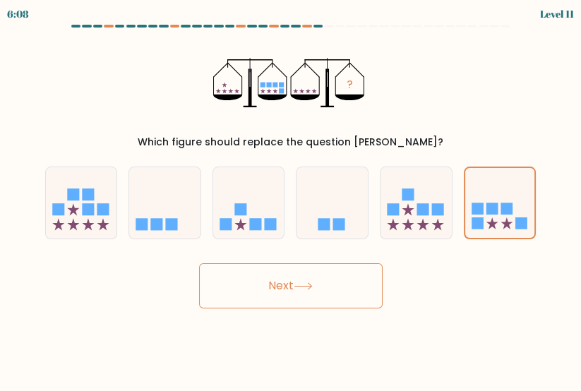
click at [74, 193] on icon at bounding box center [81, 203] width 71 height 59
click at [291, 195] on input "a." at bounding box center [291, 197] width 1 height 4
radio input "true"
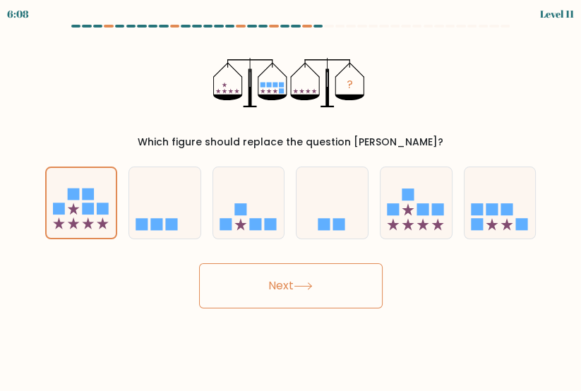
click at [340, 308] on button "Next" at bounding box center [290, 285] width 183 height 45
click at [347, 305] on button "Next" at bounding box center [290, 285] width 183 height 45
click at [345, 308] on button "Next" at bounding box center [290, 285] width 183 height 45
click at [341, 299] on button "Next" at bounding box center [290, 285] width 183 height 45
click at [215, 301] on button "Next" at bounding box center [290, 285] width 183 height 45
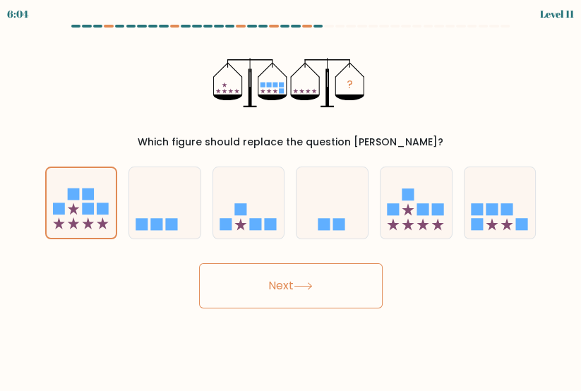
click at [234, 287] on button "Next" at bounding box center [290, 285] width 183 height 45
click at [318, 308] on button "Next" at bounding box center [290, 285] width 183 height 45
click at [267, 302] on button "Next" at bounding box center [290, 285] width 183 height 45
click at [272, 294] on button "Next" at bounding box center [290, 285] width 183 height 45
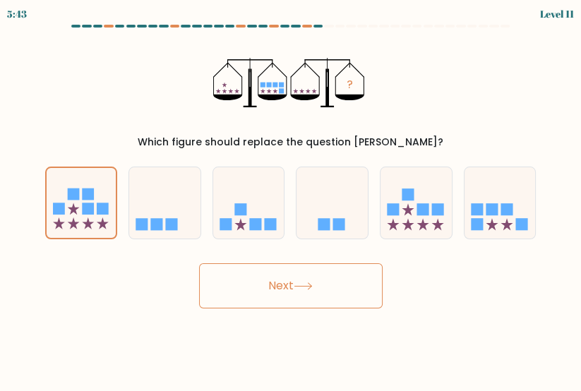
click at [284, 294] on button "Next" at bounding box center [290, 285] width 183 height 45
click at [332, 329] on body "5:22 Level 11" at bounding box center [290, 195] width 581 height 391
click at [340, 308] on button "Next" at bounding box center [290, 285] width 183 height 45
click at [342, 297] on button "Next" at bounding box center [290, 285] width 183 height 45
click at [349, 296] on button "Next" at bounding box center [290, 285] width 183 height 45
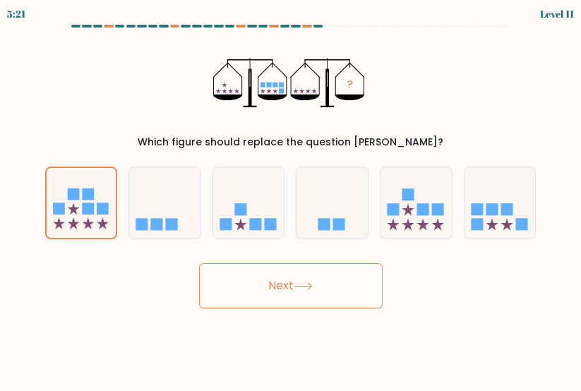
click at [357, 283] on button "Next" at bounding box center [290, 285] width 183 height 45
click at [347, 294] on button "Next" at bounding box center [290, 285] width 183 height 45
click at [330, 304] on button "Next" at bounding box center [290, 285] width 183 height 45
click at [323, 301] on button "Next" at bounding box center [290, 285] width 183 height 45
click at [320, 291] on button "Next" at bounding box center [290, 285] width 183 height 45
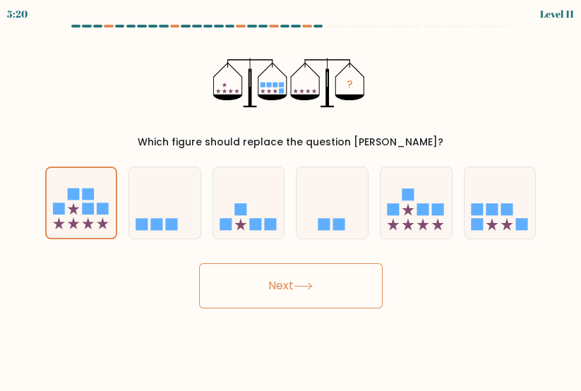
click at [320, 291] on button "Next" at bounding box center [290, 285] width 183 height 45
click at [337, 296] on button "Next" at bounding box center [290, 285] width 183 height 45
click at [341, 294] on button "Next" at bounding box center [290, 285] width 183 height 45
click at [318, 299] on button "Next" at bounding box center [290, 285] width 183 height 45
click at [320, 285] on button "Next" at bounding box center [290, 285] width 183 height 45
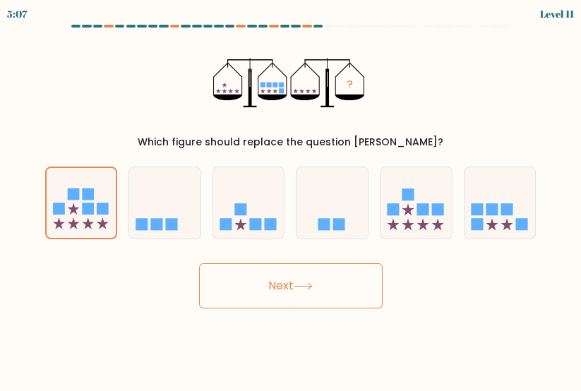
click at [329, 287] on button "Next" at bounding box center [290, 285] width 183 height 45
click at [327, 308] on button "Next" at bounding box center [290, 285] width 183 height 45
click at [312, 308] on button "Next" at bounding box center [290, 285] width 183 height 45
click at [297, 290] on icon at bounding box center [303, 286] width 19 height 8
click at [270, 287] on button "Next" at bounding box center [290, 285] width 183 height 45
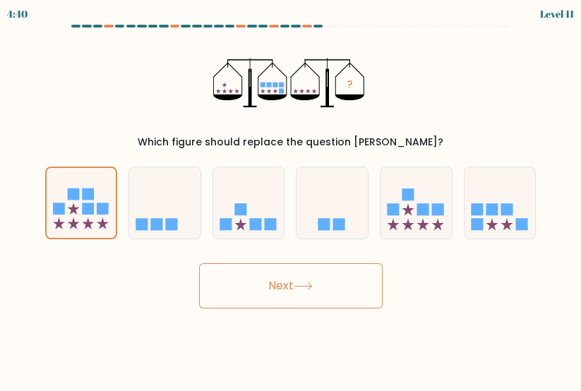
click at [280, 291] on button "Next" at bounding box center [290, 285] width 183 height 45
click at [284, 300] on button "Next" at bounding box center [290, 285] width 183 height 45
click at [319, 339] on body "4:28 Level 11" at bounding box center [290, 195] width 581 height 391
click at [322, 336] on body "4:28 Level 11" at bounding box center [290, 195] width 581 height 391
click at [329, 346] on body "4:27 Level 11" at bounding box center [290, 195] width 581 height 391
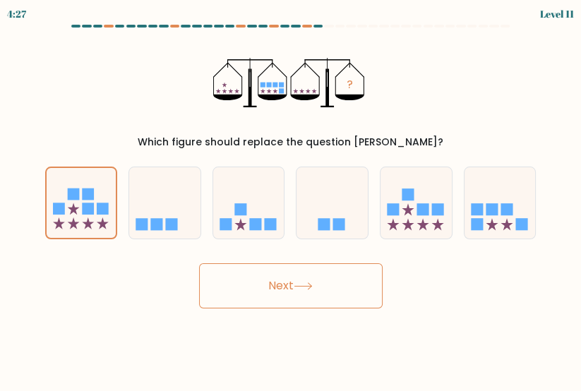
click at [318, 295] on button "Next" at bounding box center [290, 285] width 183 height 45
click at [300, 289] on icon at bounding box center [302, 286] width 17 height 6
click at [324, 308] on button "Next" at bounding box center [290, 285] width 183 height 45
click at [317, 308] on button "Next" at bounding box center [290, 285] width 183 height 45
click at [318, 296] on button "Next" at bounding box center [290, 285] width 183 height 45
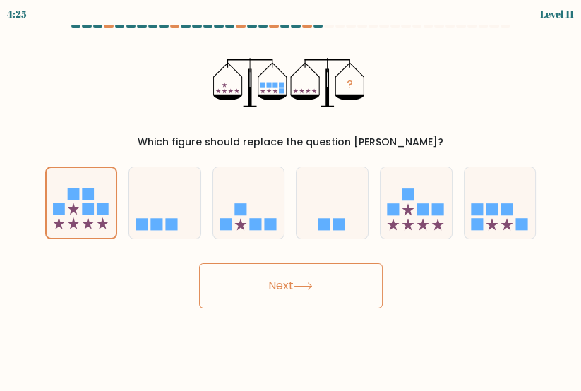
click at [313, 290] on icon at bounding box center [303, 286] width 19 height 8
click at [318, 285] on button "Next" at bounding box center [290, 285] width 183 height 45
click at [311, 291] on button "Next" at bounding box center [290, 285] width 183 height 45
click at [286, 330] on body "4:16 Level 11" at bounding box center [290, 195] width 581 height 391
click at [293, 308] on button "Next" at bounding box center [290, 285] width 183 height 45
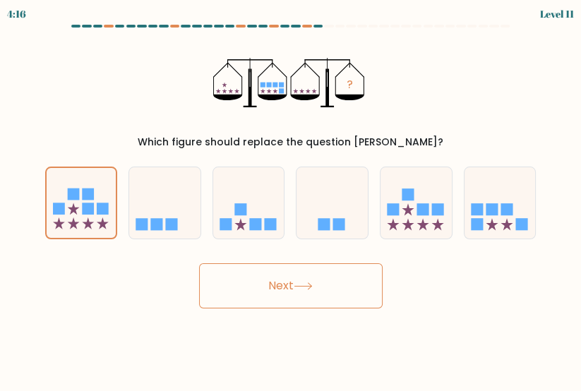
click at [296, 303] on button "Next" at bounding box center [290, 285] width 183 height 45
click at [286, 296] on button "Next" at bounding box center [290, 285] width 183 height 45
click at [283, 286] on button "Next" at bounding box center [290, 285] width 183 height 45
click at [284, 295] on button "Next" at bounding box center [290, 285] width 183 height 45
click at [339, 308] on button "Next" at bounding box center [290, 285] width 183 height 45
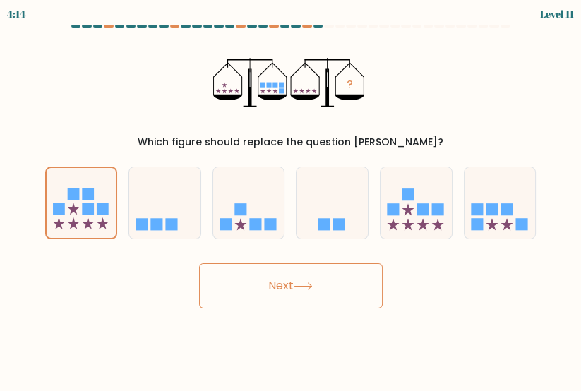
click at [332, 303] on button "Next" at bounding box center [290, 285] width 183 height 45
click at [342, 301] on button "Next" at bounding box center [290, 285] width 183 height 45
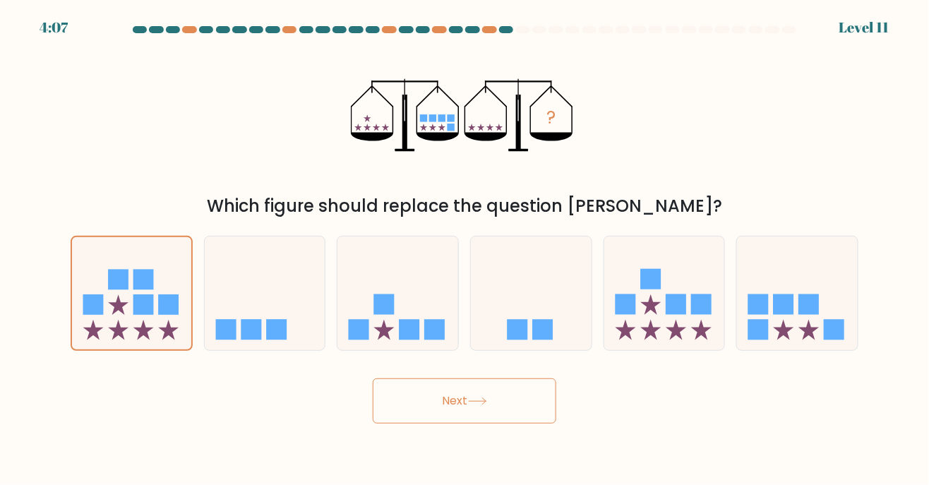
click at [491, 394] on button "Next" at bounding box center [464, 400] width 183 height 45
click at [503, 408] on button "Next" at bounding box center [464, 400] width 183 height 45
click at [493, 411] on button "Next" at bounding box center [464, 400] width 183 height 45
click at [486, 404] on icon at bounding box center [477, 401] width 17 height 6
click at [481, 419] on button "Next" at bounding box center [464, 400] width 183 height 45
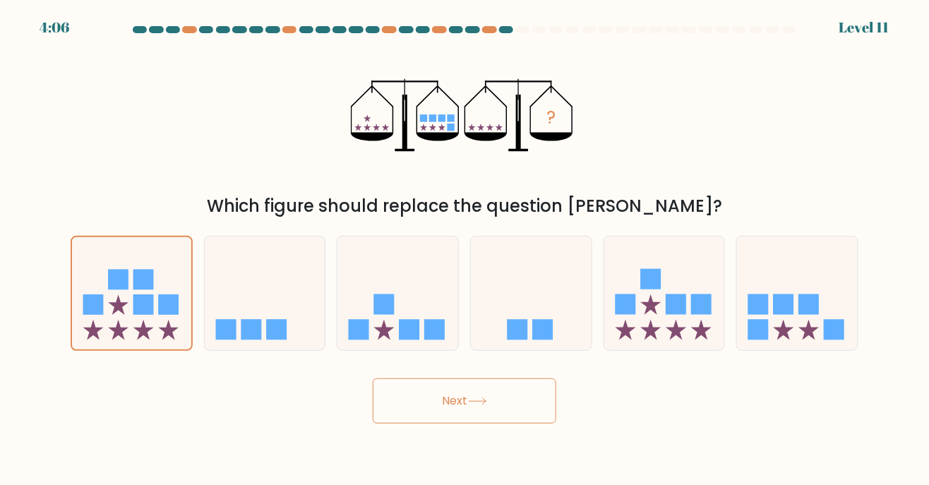
click at [467, 419] on button "Next" at bounding box center [464, 400] width 183 height 45
click at [458, 417] on button "Next" at bounding box center [464, 400] width 183 height 45
click at [452, 416] on button "Next" at bounding box center [464, 400] width 183 height 45
click at [450, 410] on button "Next" at bounding box center [464, 400] width 183 height 45
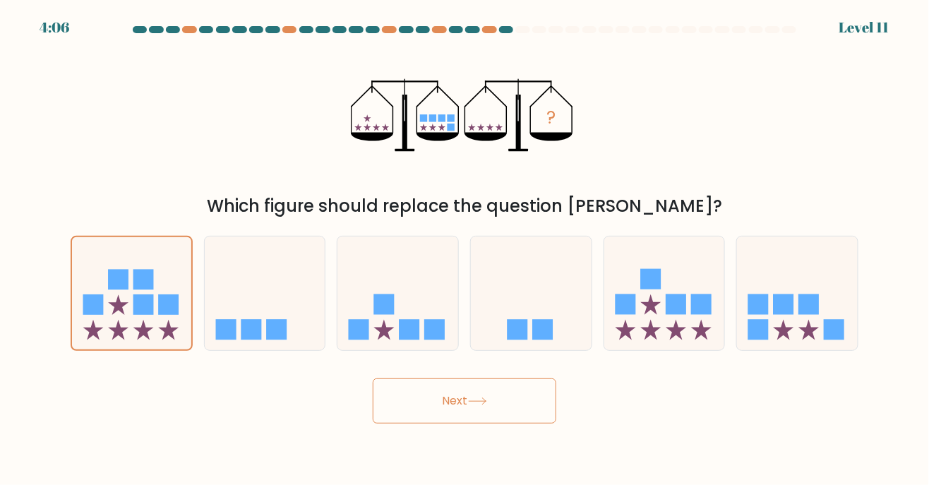
click at [447, 405] on button "Next" at bounding box center [464, 400] width 183 height 45
click at [446, 411] on button "Next" at bounding box center [464, 400] width 183 height 45
click at [456, 411] on button "Next" at bounding box center [464, 400] width 183 height 45
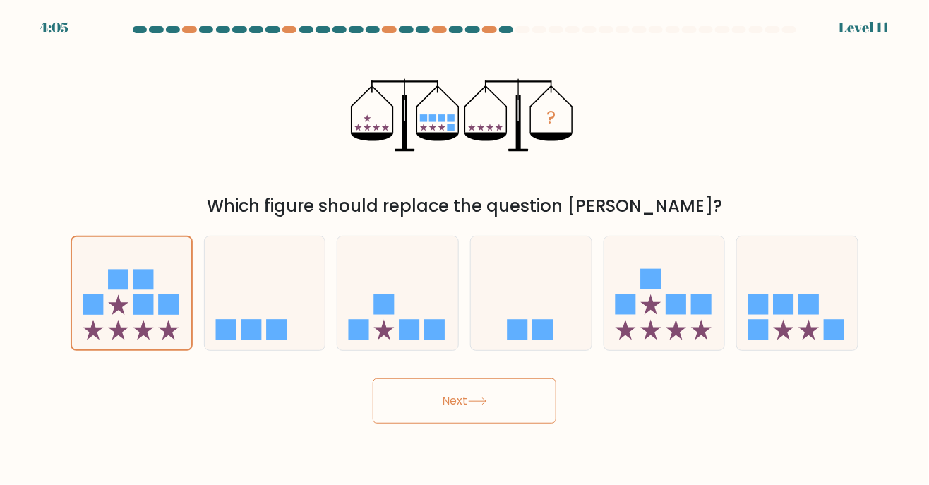
click at [452, 402] on button "Next" at bounding box center [464, 400] width 183 height 45
click at [287, 263] on icon at bounding box center [265, 293] width 121 height 100
click at [464, 250] on input "b." at bounding box center [464, 246] width 1 height 7
radio input "true"
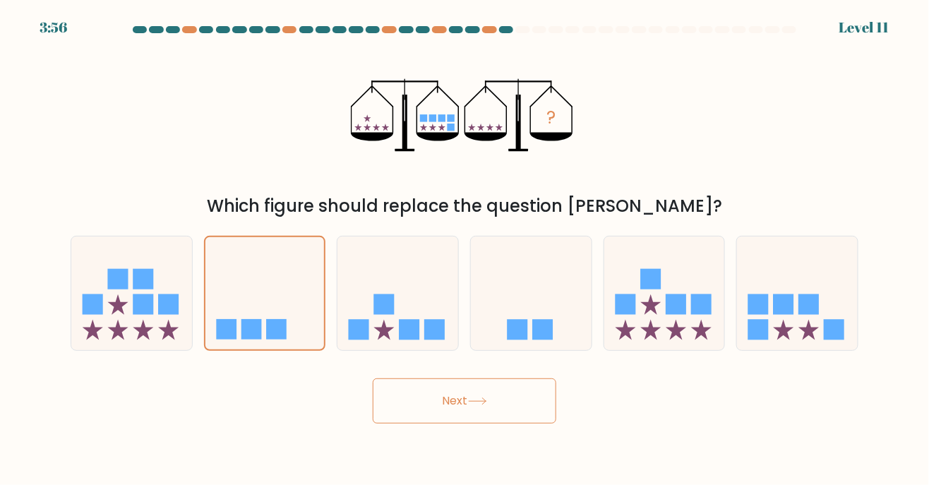
click at [366, 294] on icon at bounding box center [397, 293] width 121 height 100
click at [464, 250] on input "c." at bounding box center [464, 246] width 1 height 7
radio input "true"
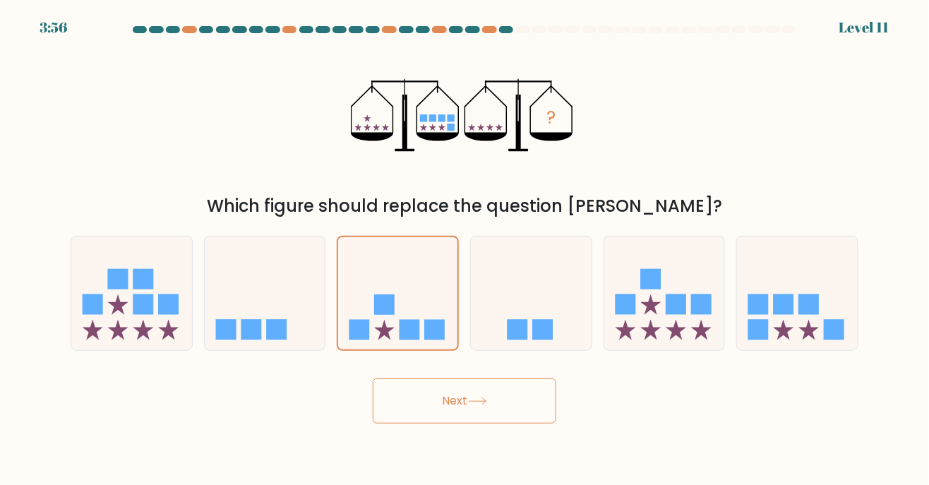
click at [580, 294] on icon at bounding box center [664, 293] width 121 height 100
click at [465, 250] on input "e." at bounding box center [464, 246] width 1 height 7
radio input "true"
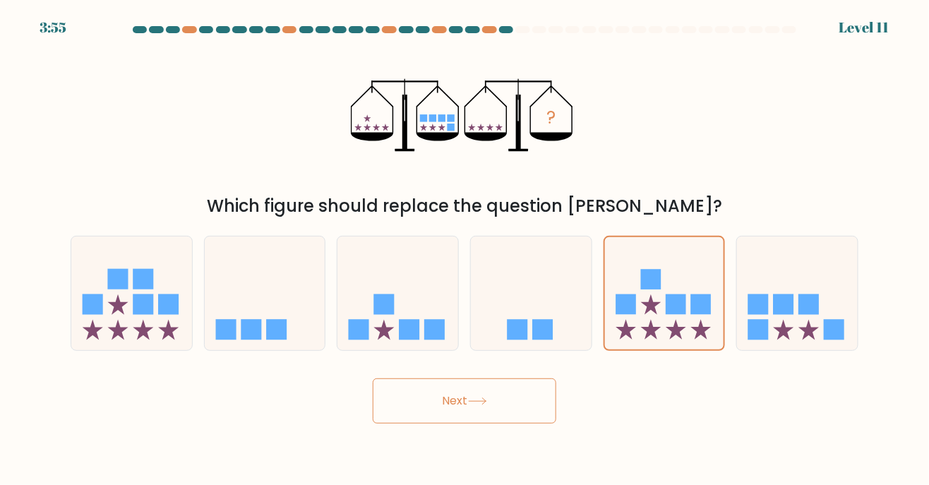
click at [543, 393] on button "Next" at bounding box center [464, 400] width 183 height 45
click at [531, 414] on button "Next" at bounding box center [464, 400] width 183 height 45
click at [519, 411] on button "Next" at bounding box center [464, 400] width 183 height 45
click at [481, 423] on button "Next" at bounding box center [464, 400] width 183 height 45
click at [476, 420] on button "Next" at bounding box center [464, 400] width 183 height 45
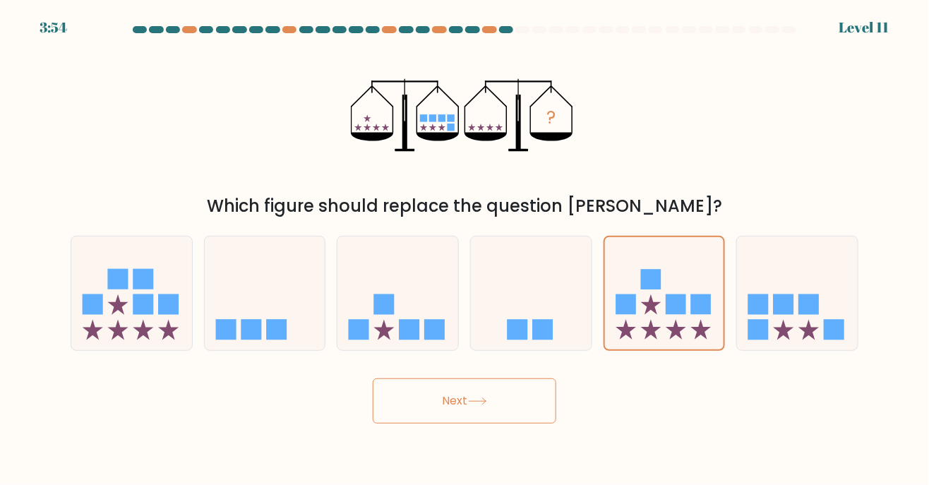
click at [471, 423] on button "Next" at bounding box center [464, 400] width 183 height 45
click at [469, 423] on button "Next" at bounding box center [464, 400] width 183 height 45
click at [466, 423] on button "Next" at bounding box center [464, 400] width 183 height 45
click at [467, 423] on button "Next" at bounding box center [464, 400] width 183 height 45
click at [470, 417] on button "Next" at bounding box center [464, 400] width 183 height 45
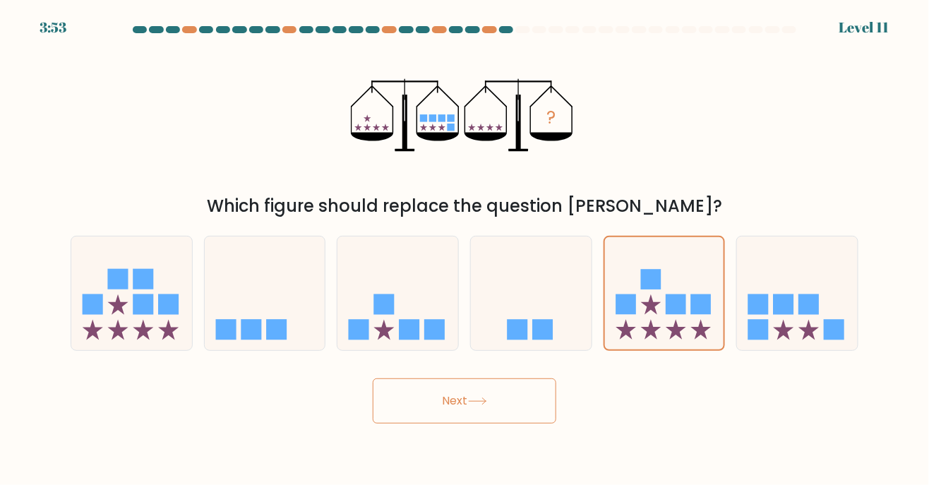
click at [464, 414] on button "Next" at bounding box center [464, 400] width 183 height 45
click at [580, 284] on icon at bounding box center [664, 293] width 119 height 99
click at [465, 250] on input "e." at bounding box center [464, 246] width 1 height 7
click at [580, 282] on icon at bounding box center [664, 293] width 119 height 99
click at [465, 250] on input "e." at bounding box center [464, 246] width 1 height 7
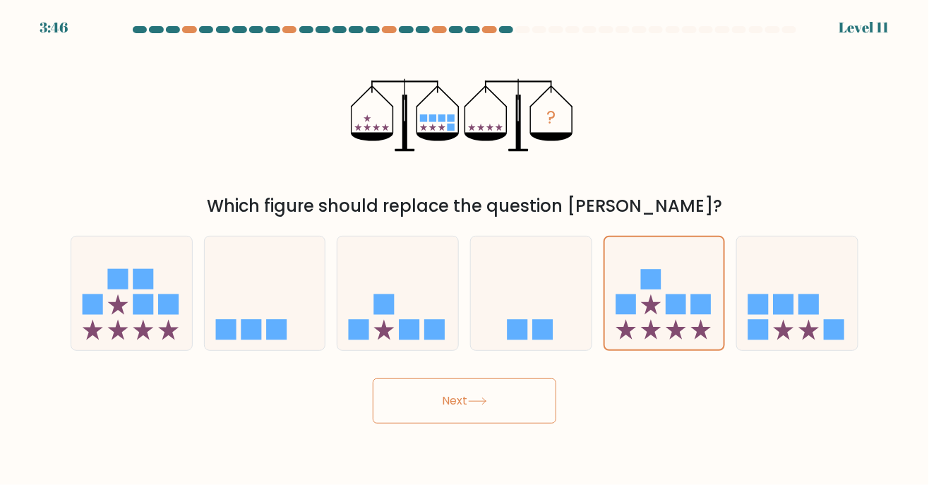
click at [580, 287] on icon at bounding box center [664, 293] width 119 height 99
click at [465, 250] on input "e." at bounding box center [464, 246] width 1 height 7
click at [464, 405] on button "Next" at bounding box center [464, 400] width 183 height 45
click at [460, 394] on button "Next" at bounding box center [464, 400] width 183 height 45
click at [447, 399] on button "Next" at bounding box center [464, 400] width 183 height 45
